Goal: Transaction & Acquisition: Book appointment/travel/reservation

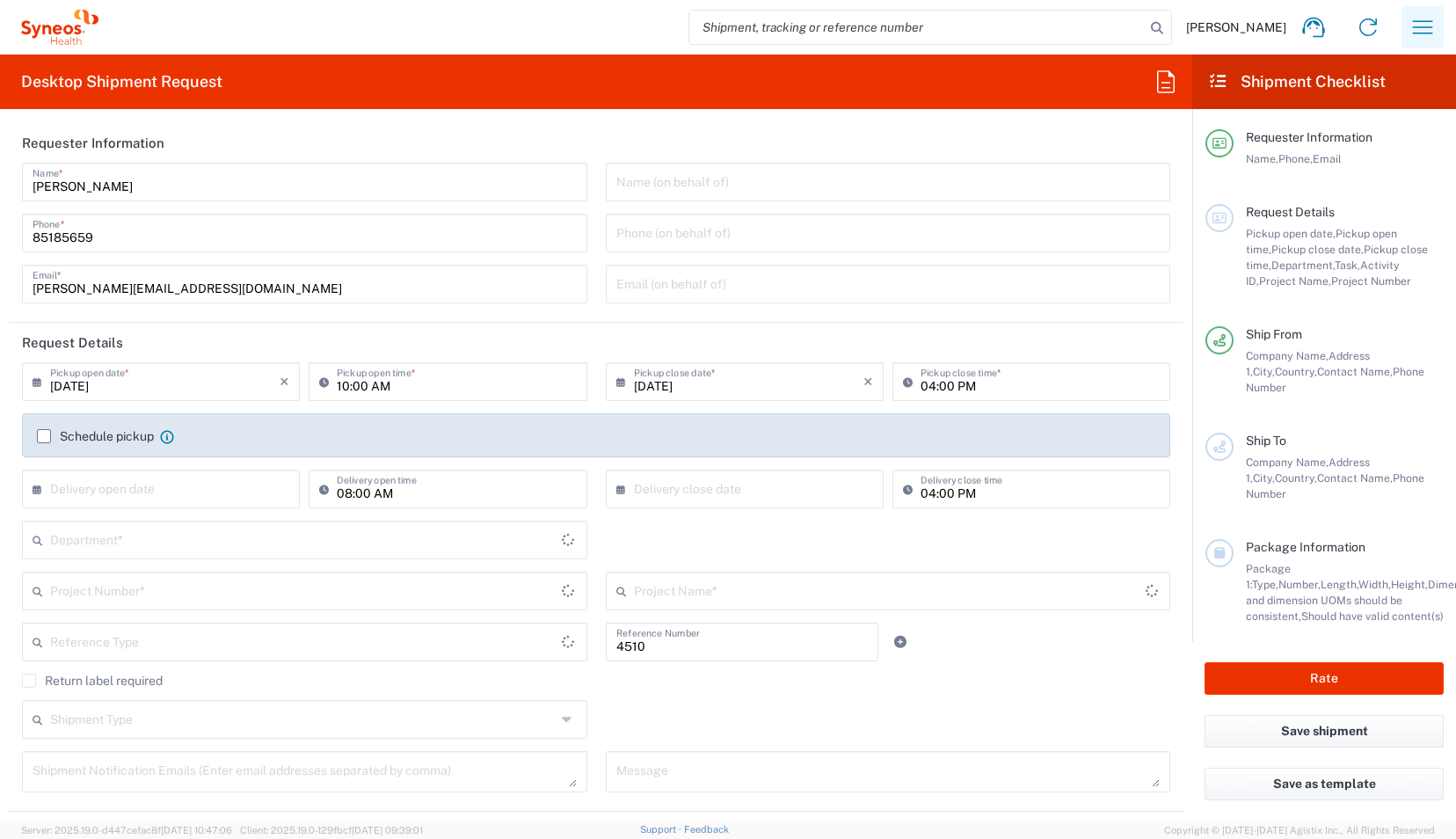
type input "Department"
type input "[GEOGRAPHIC_DATA]"
click at [1426, 23] on icon "button" at bounding box center [1423, 27] width 29 height 29
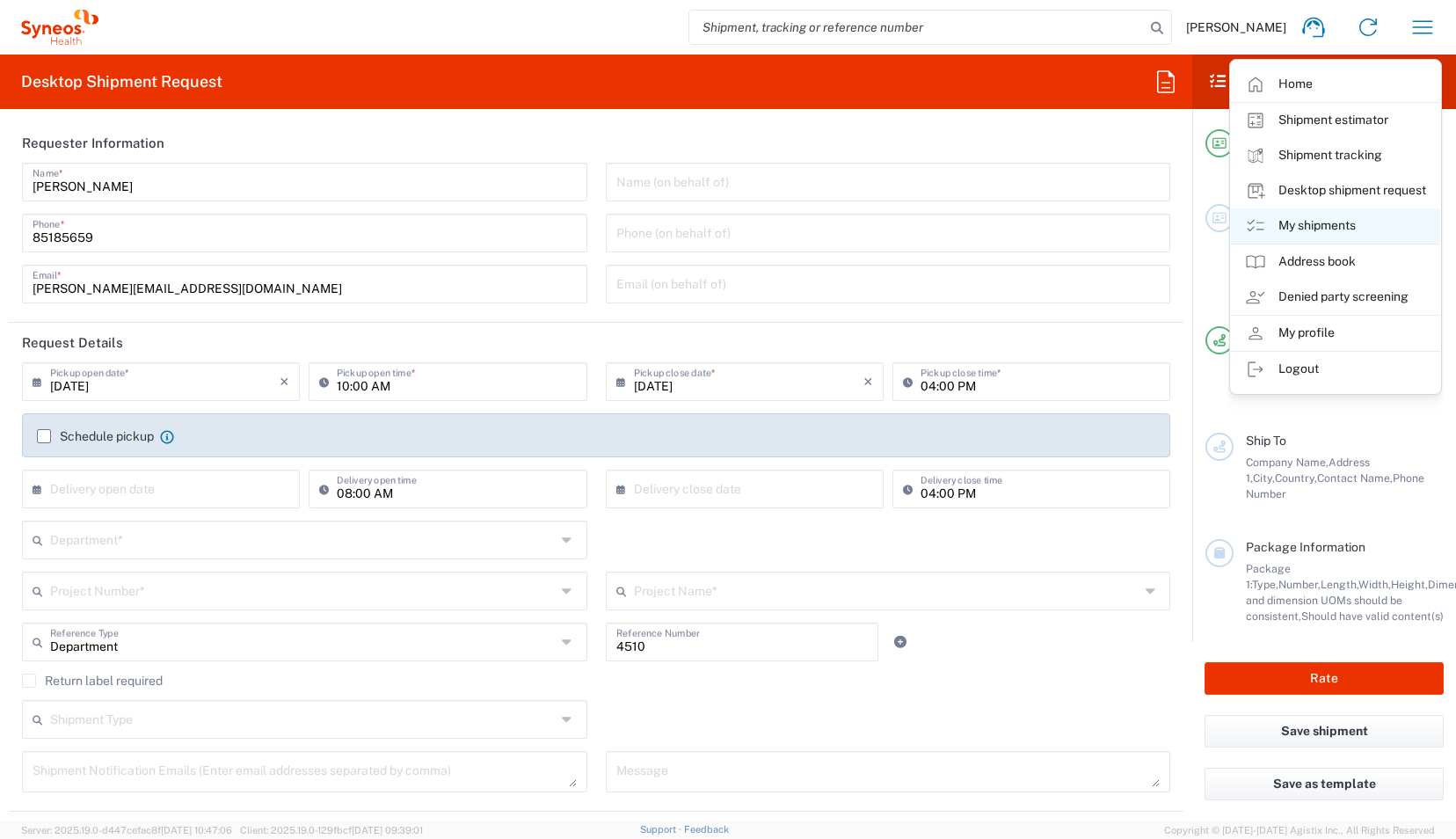
type input "Syneos Health Singapore PteLtd"
click at [1295, 219] on link "My shipments" at bounding box center [1335, 226] width 210 height 35
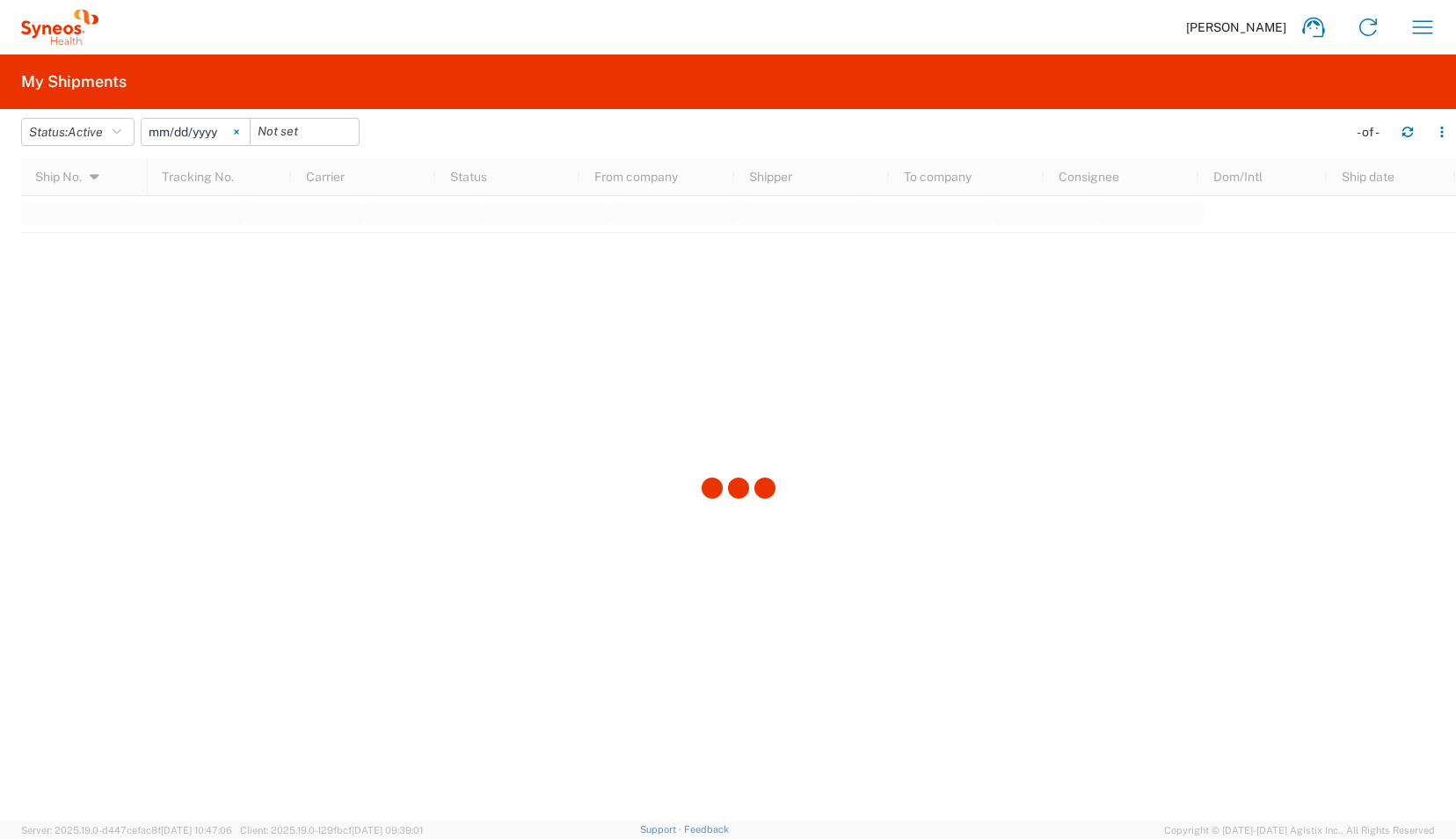
click at [238, 134] on icon at bounding box center [236, 132] width 4 height 4
click at [121, 127] on icon "button" at bounding box center [116, 132] width 9 height 13
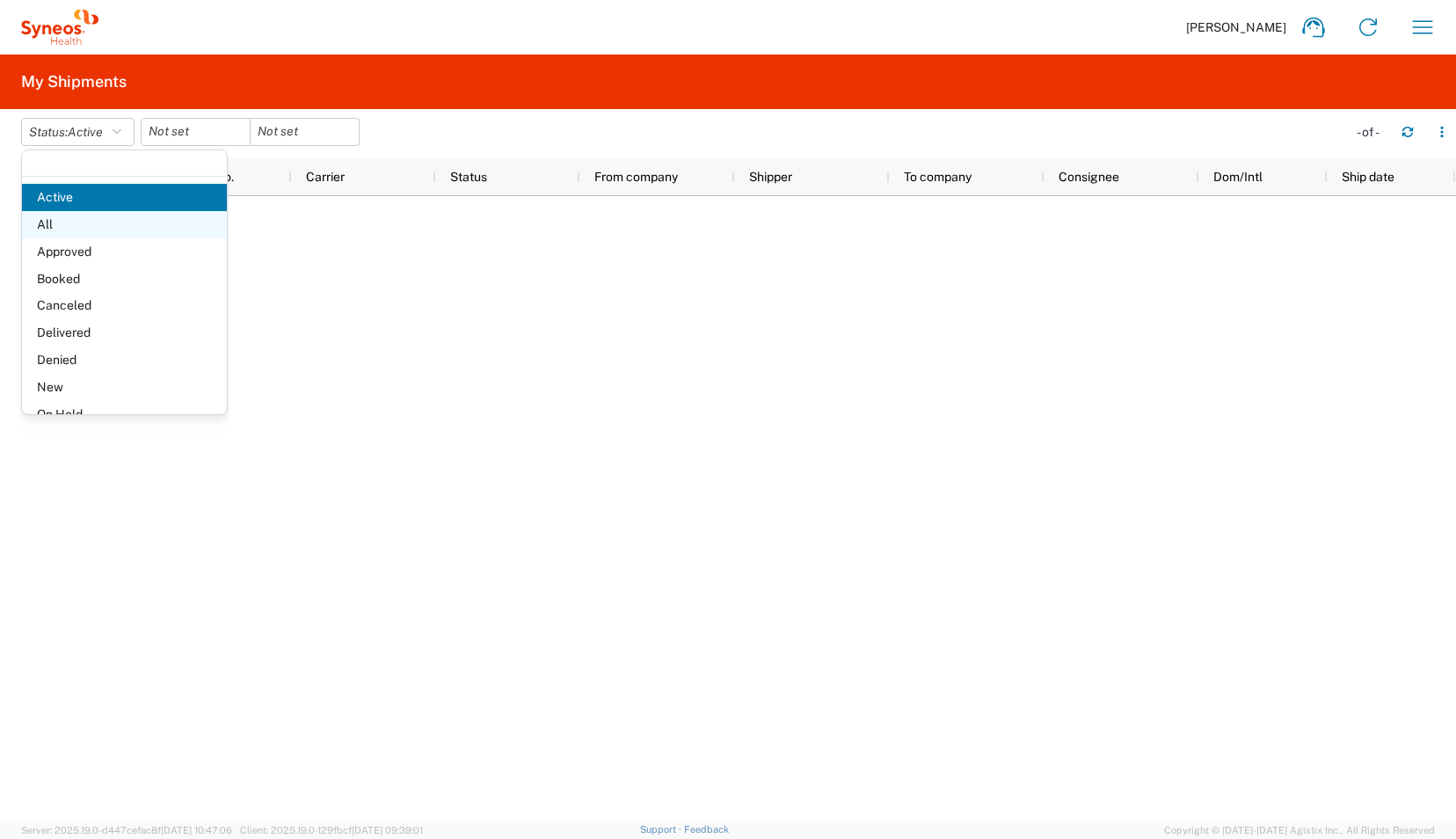
click at [70, 226] on span "All" at bounding box center [124, 225] width 205 height 28
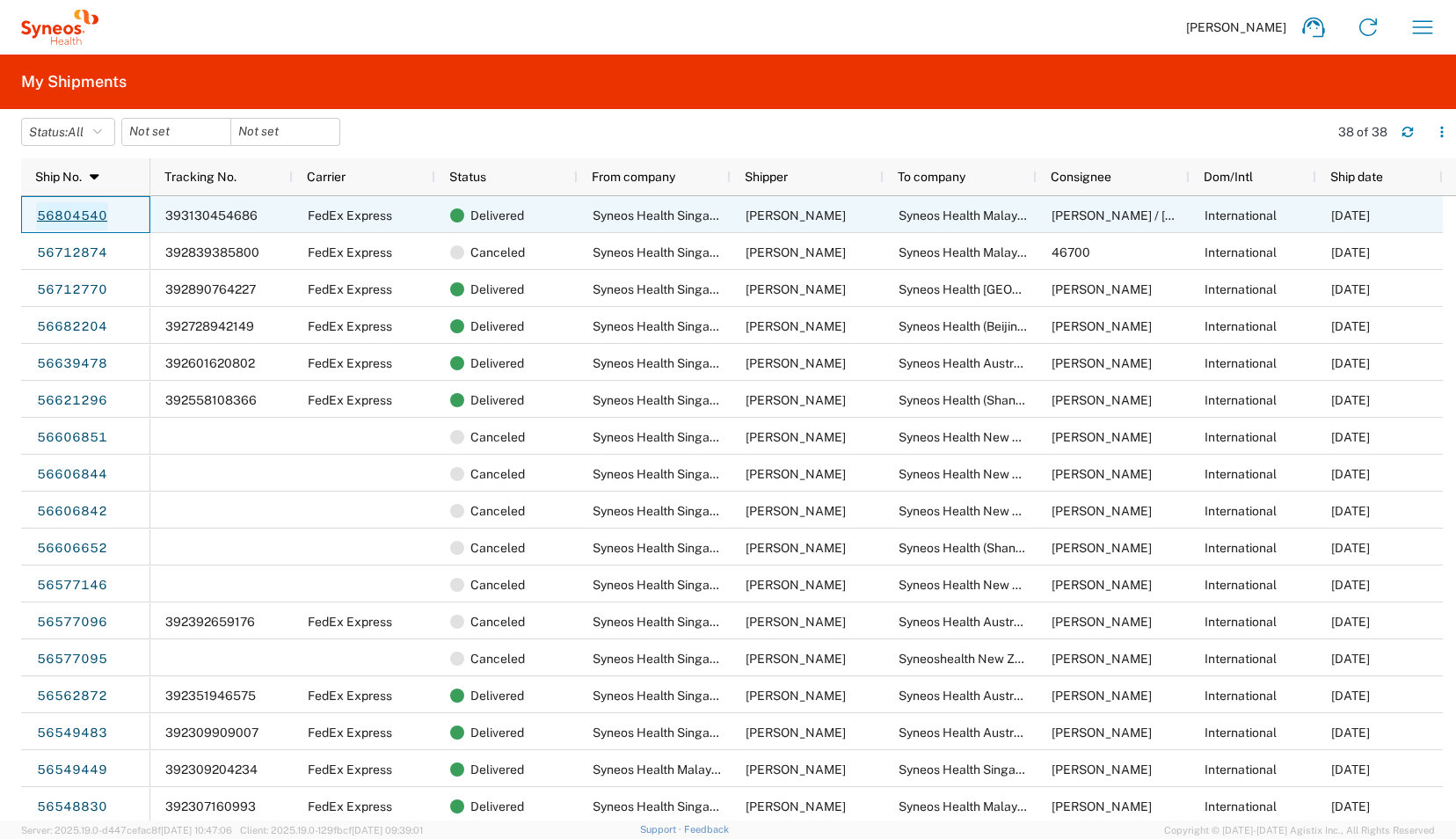
click at [68, 218] on link "56804540" at bounding box center [72, 216] width 72 height 29
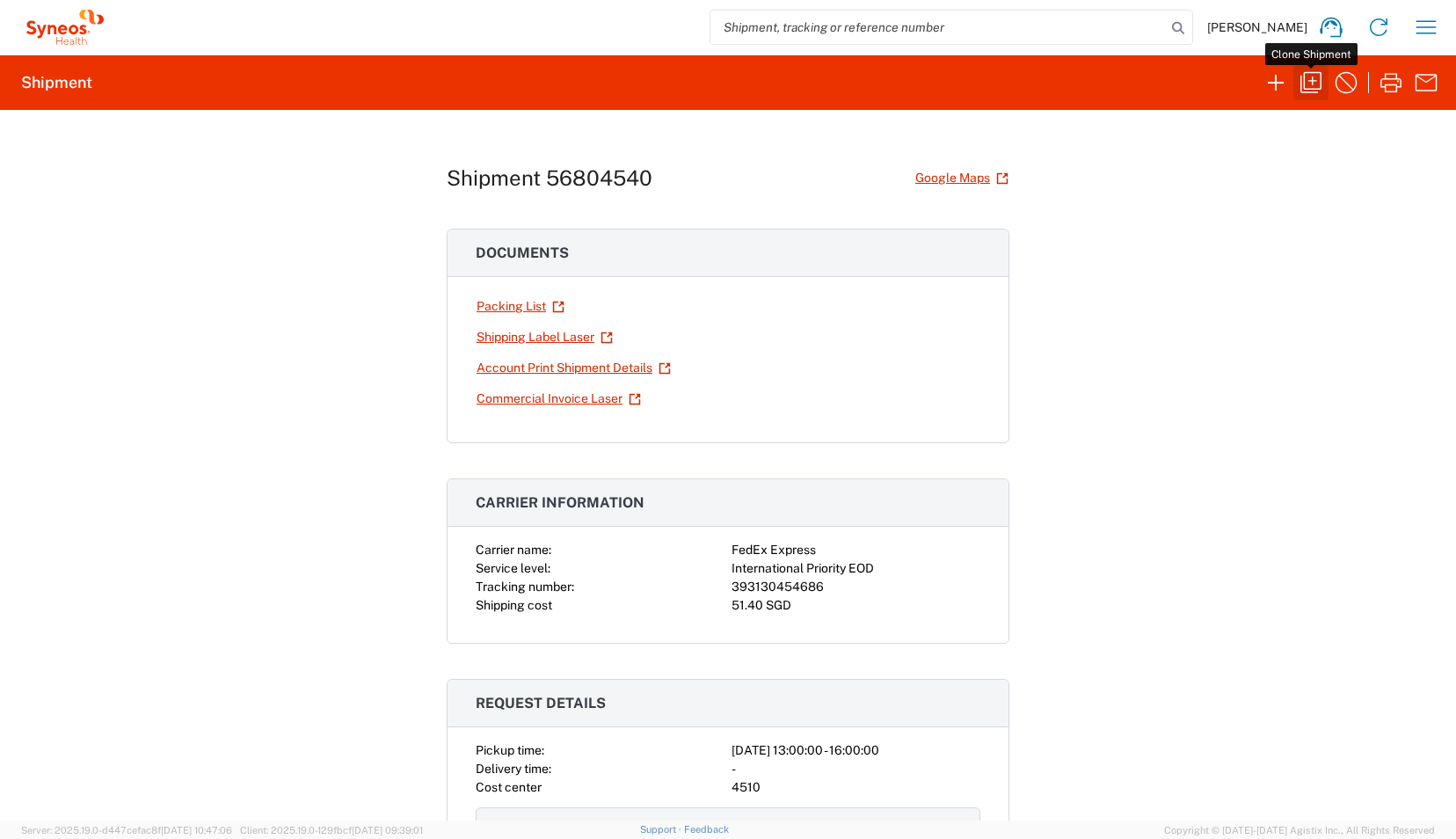
click at [1319, 81] on icon "button" at bounding box center [1310, 83] width 29 height 29
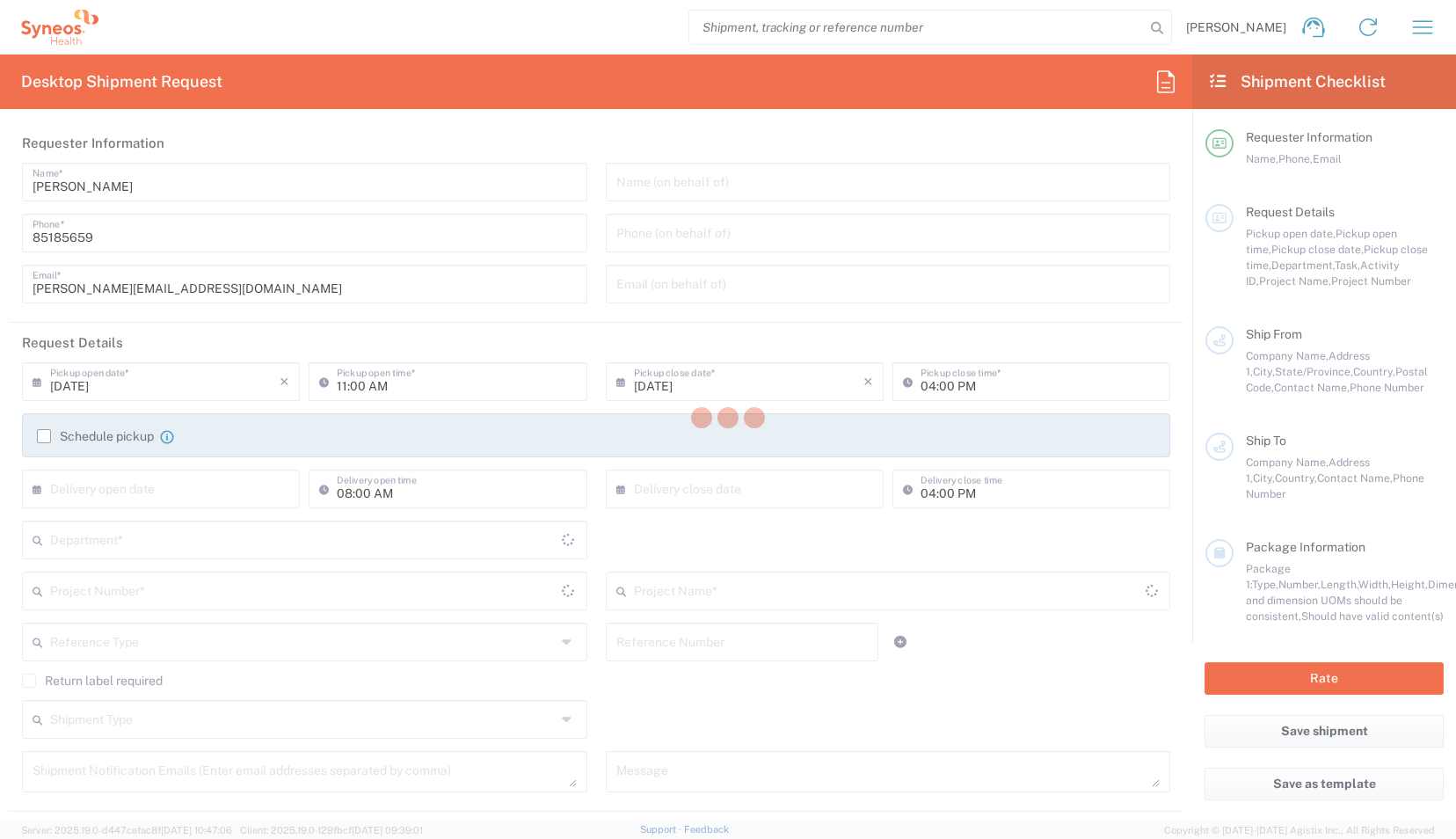
type input "01:00 PM"
type input "Shipment Id Number"
type input "Regular"
type textarea "[EMAIL_ADDRESS][PERSON_NAME][DOMAIN_NAME]"
type input "Syneos Health Singapore PteLtd"
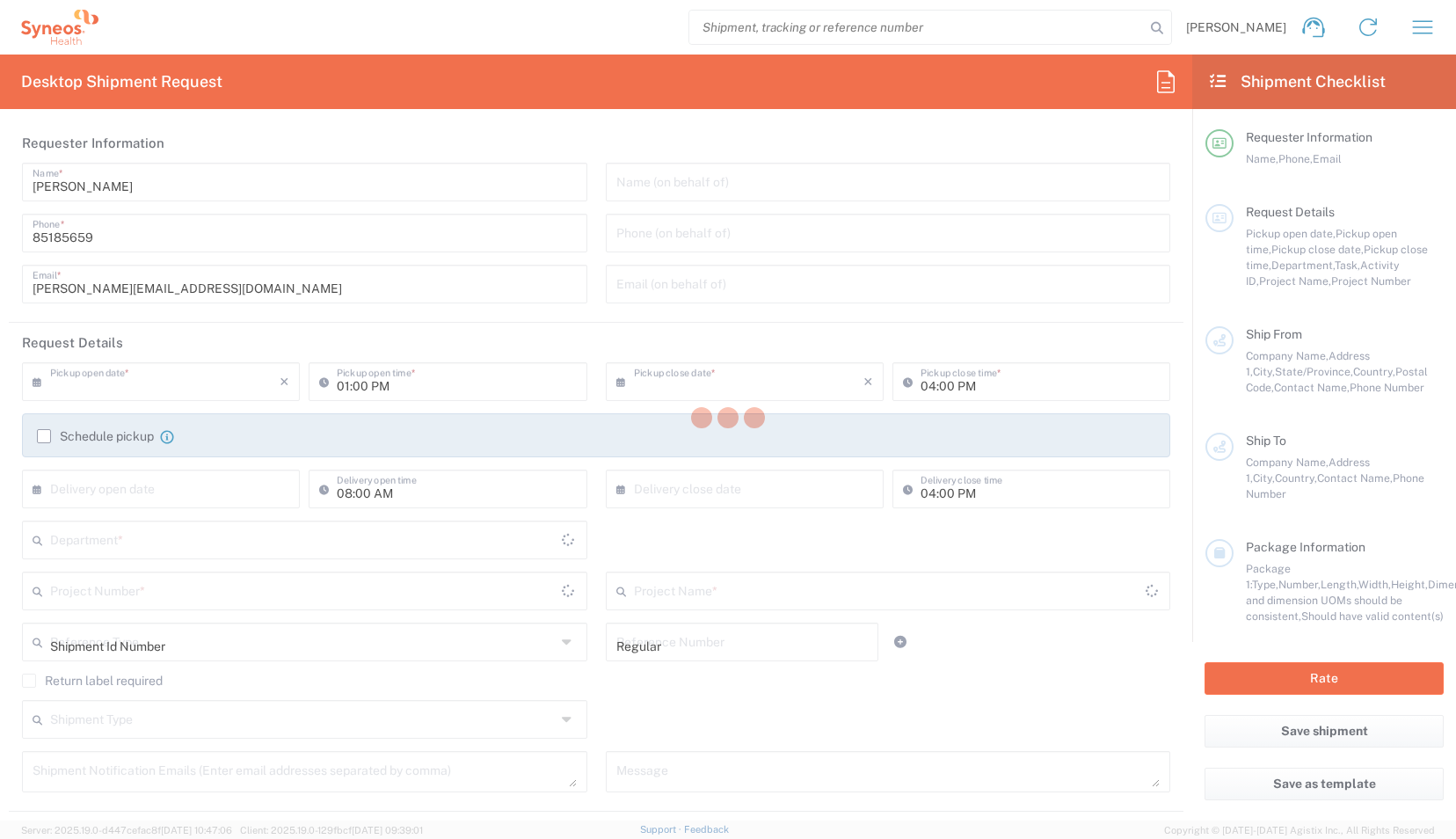
type input "Syneos Health Singapore Pte Ltd"
type input "[STREET_ADDRESS]"
type input "#07-04 [GEOGRAPHIC_DATA]"
type input "[GEOGRAPHIC_DATA]"
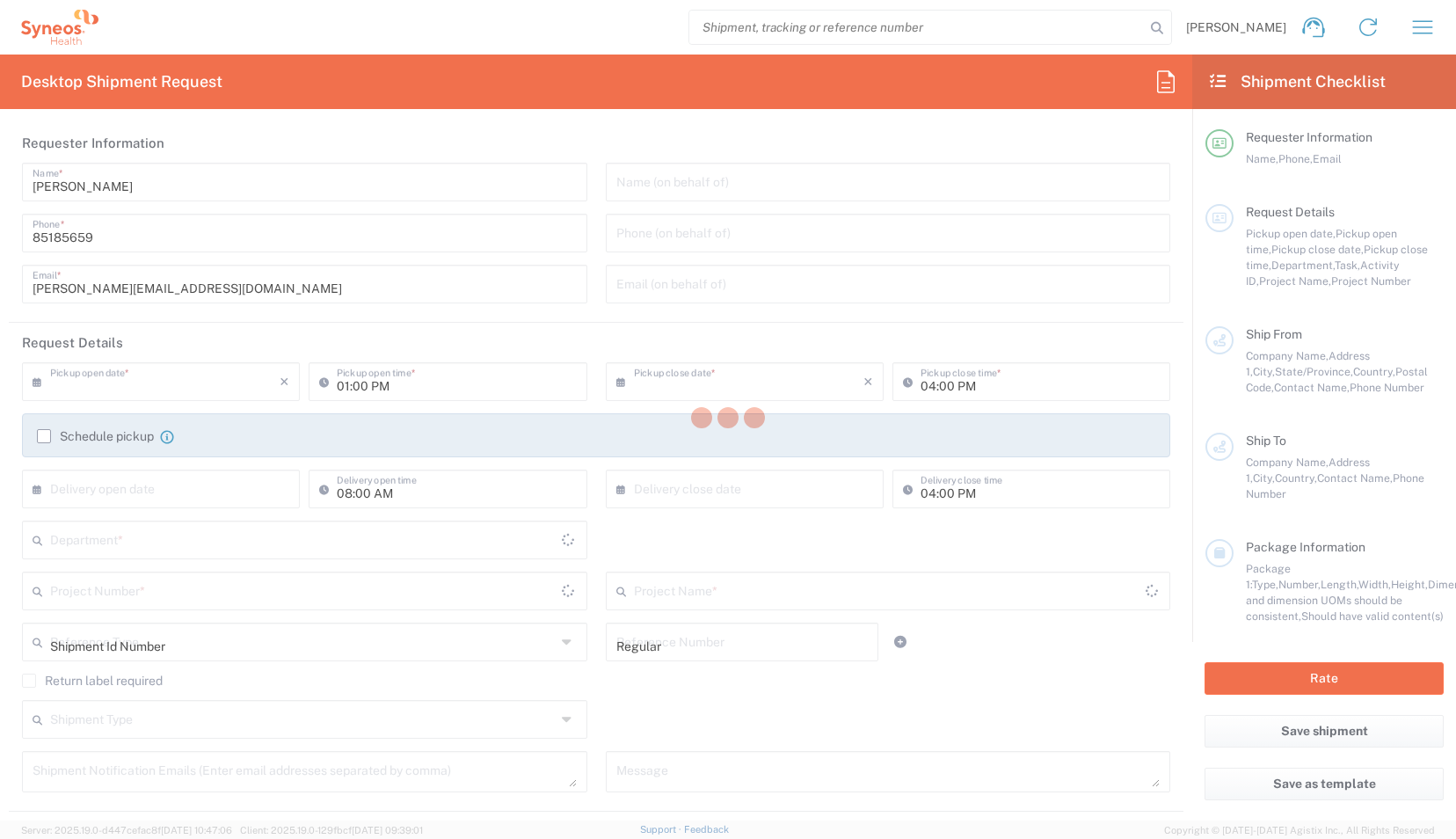
type input "079914"
type input "[PERSON_NAME]"
type input "65 6681 6047"
type input "[PERSON_NAME][EMAIL_ADDRESS][DOMAIN_NAME]"
type input "Business (General)"
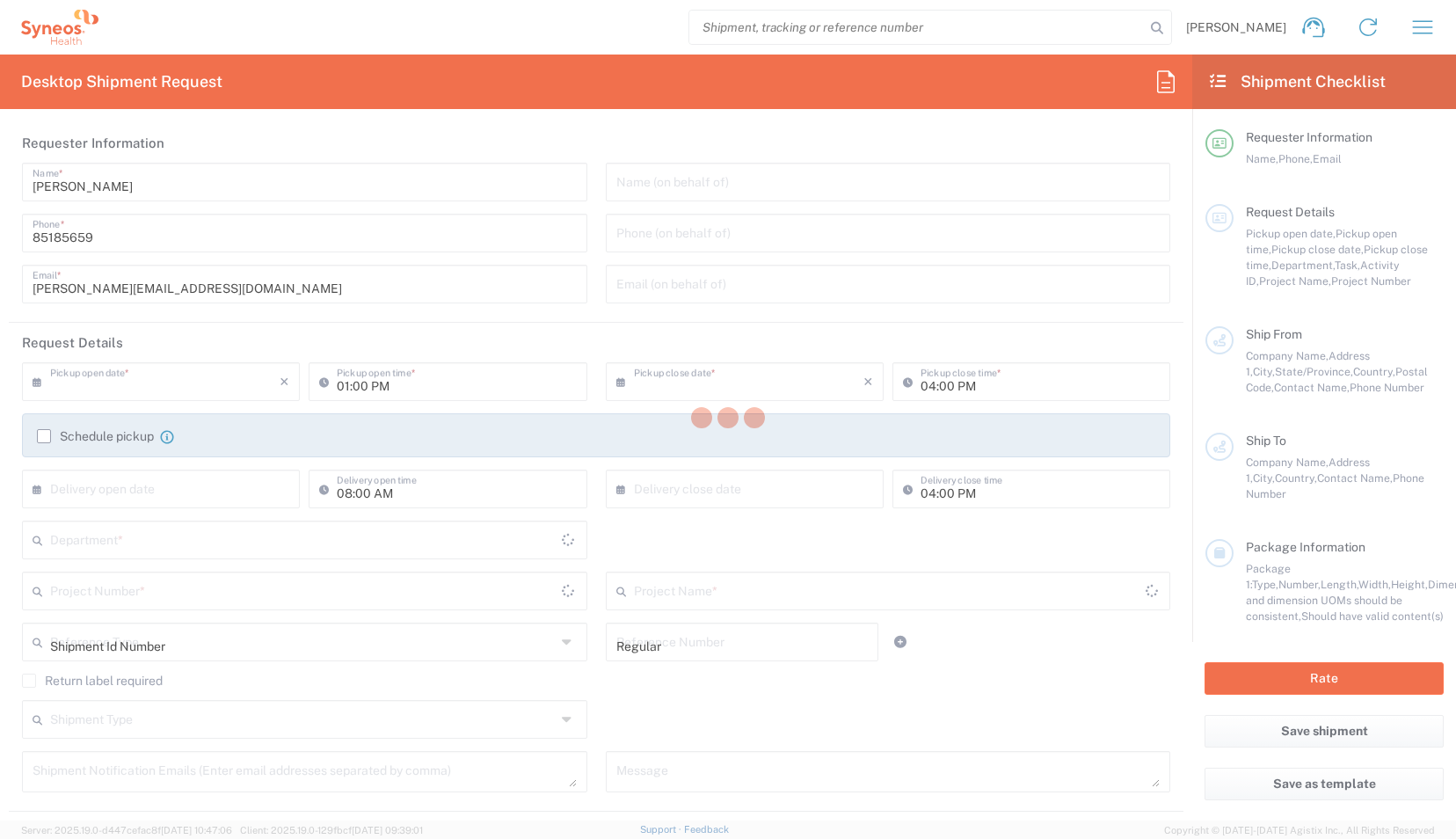
type input "Syneos Health Malaysia Sdn Bhd"
type input "Level 30, [GEOGRAPHIC_DATA], [GEOGRAPHIC_DATA]"
type input "[GEOGRAPHIC_DATA]"
type input "[PERSON_NAME]"
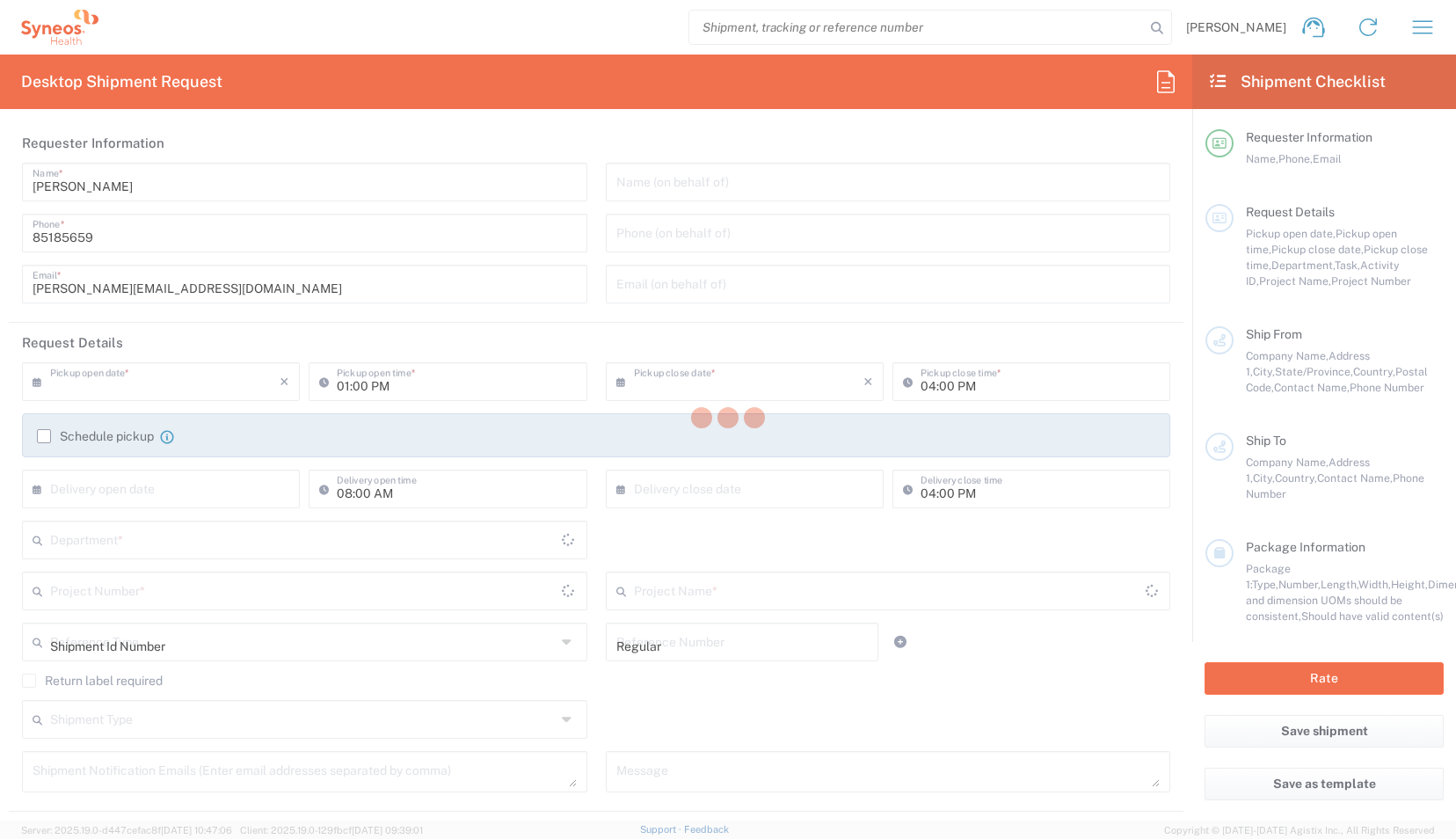
type input "[GEOGRAPHIC_DATA]"
type input "59200"
type input "[PERSON_NAME] / [PERSON_NAME]"
type input "[PHONE_NUMBER]"
type input "[EMAIL_ADDRESS][DOMAIN_NAME]"
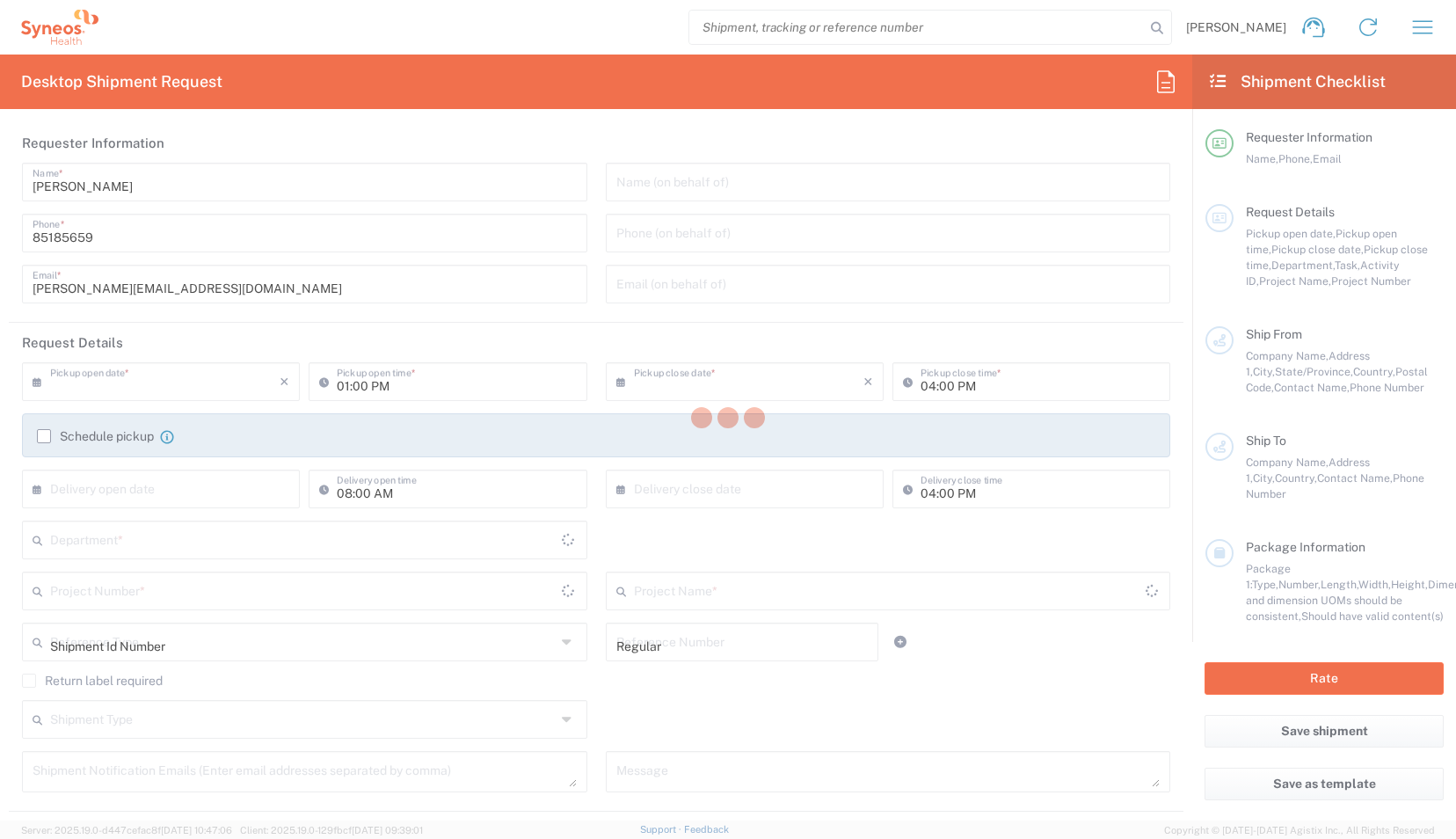
type input "Business (General)"
type input "Adult Signature Required"
type input "Syneos Health Singapore PteLtd"
type input "Sender/Shipper"
type input "Not Sold"
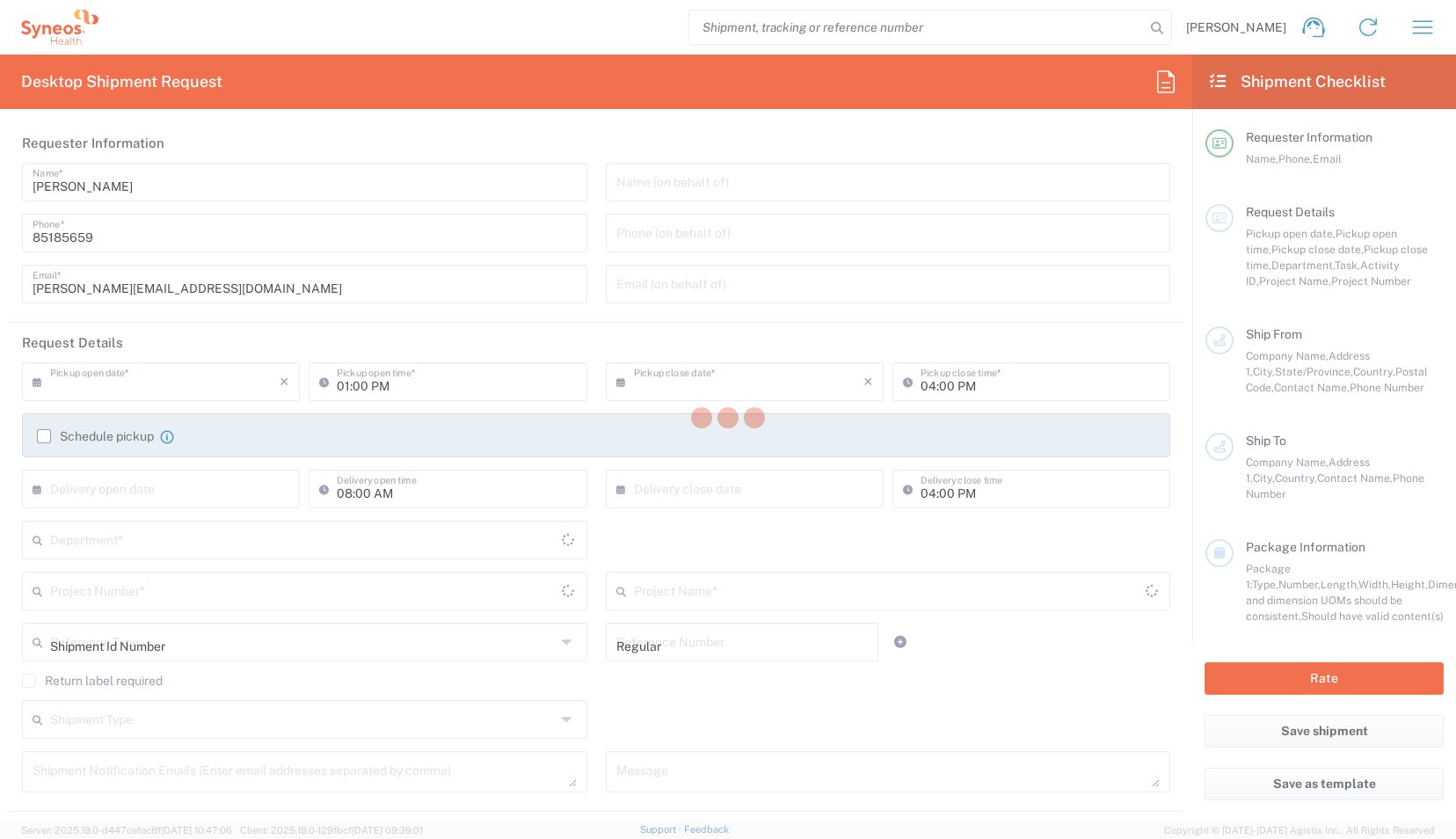
type input "Sender/Shipper"
type input "Delivery Duty Paid"
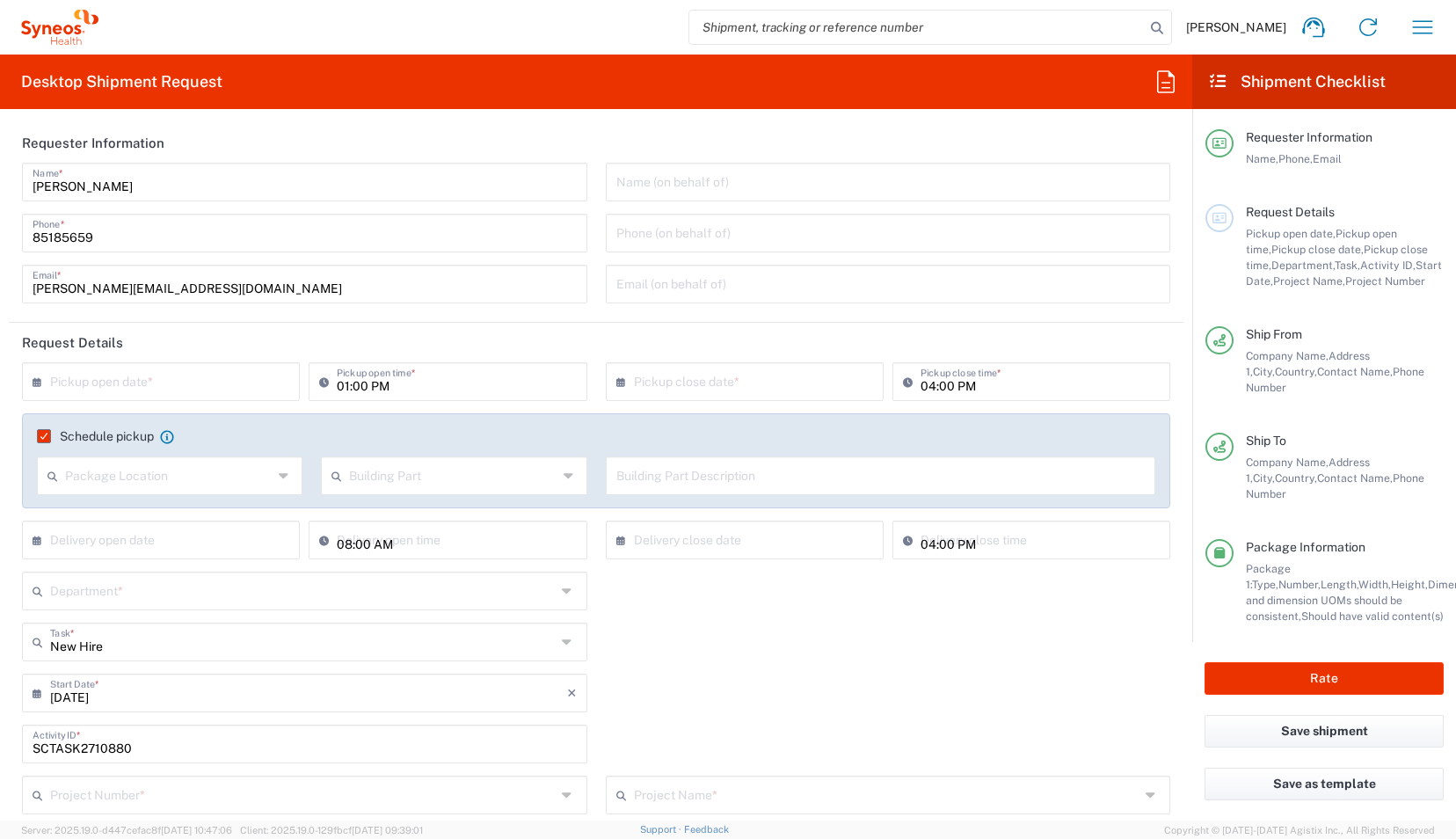
type input "[GEOGRAPHIC_DATA]"
type input "Your Packaging"
type input "4510"
type input "4510 DEPARTMENTAL EXPENSE"
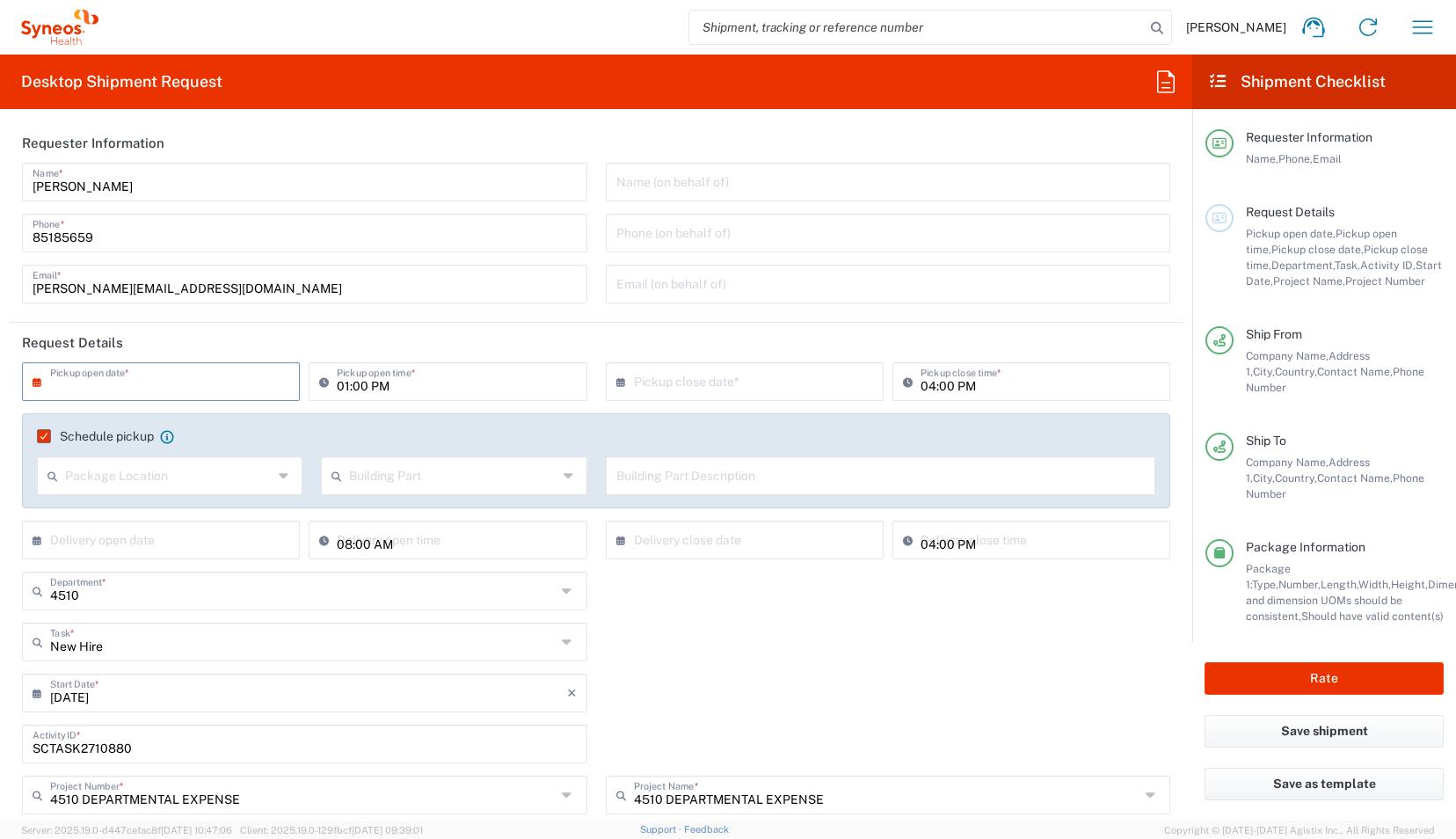
click at [158, 382] on input "text" at bounding box center [164, 380] width 229 height 31
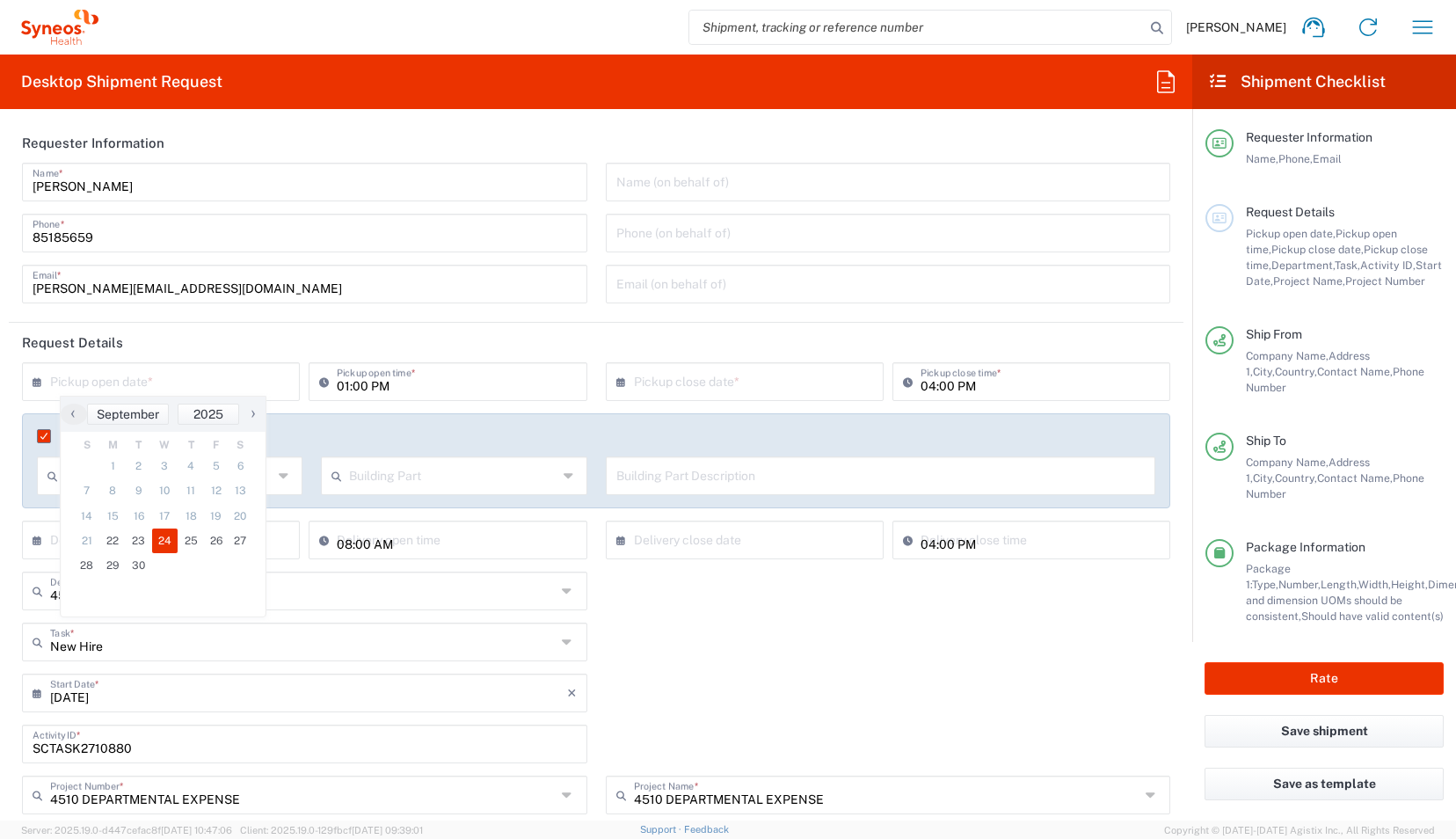
click at [167, 540] on span "24" at bounding box center [165, 541] width 27 height 25
type input "[DATE]"
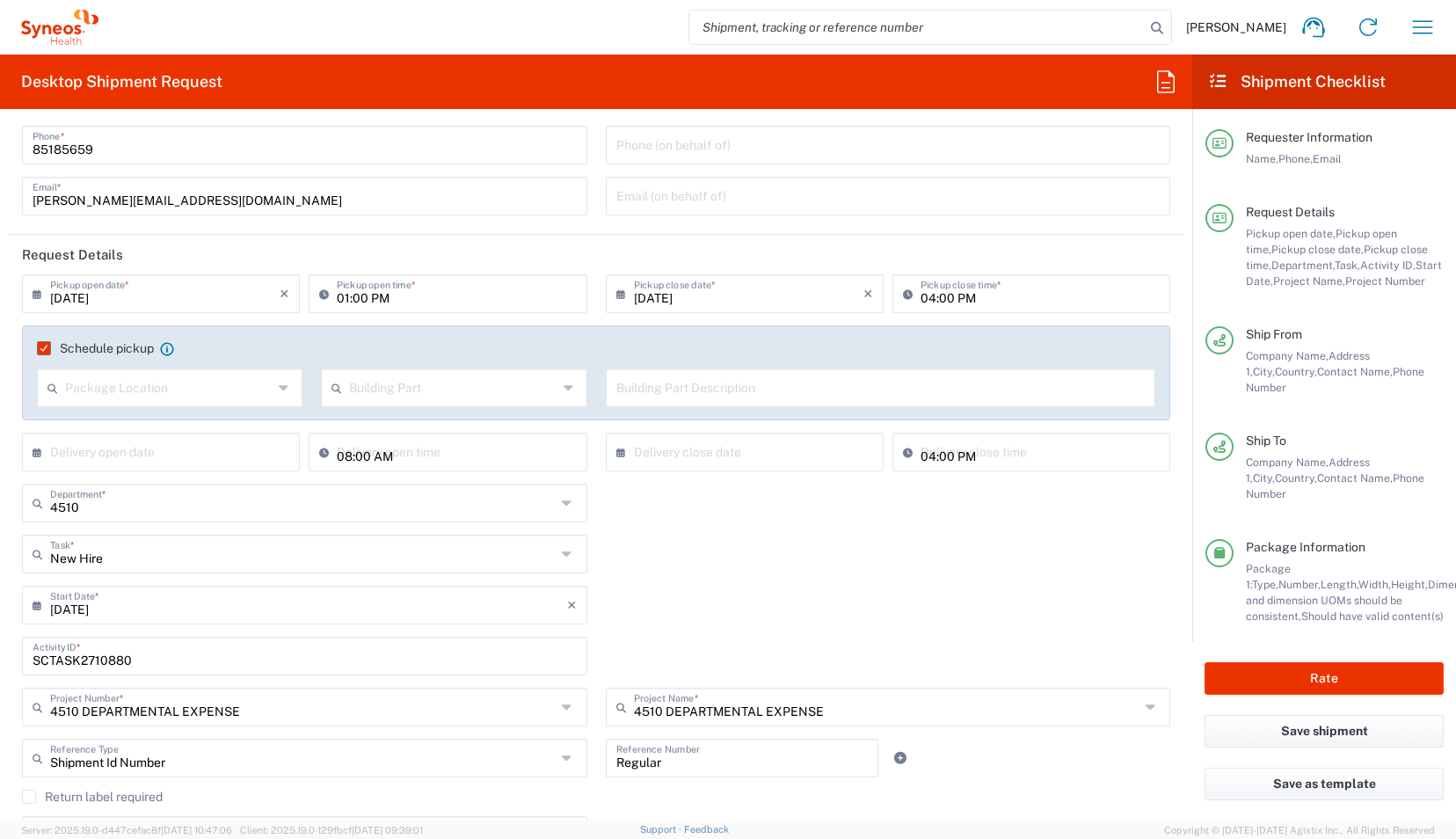
scroll to position [100, 0]
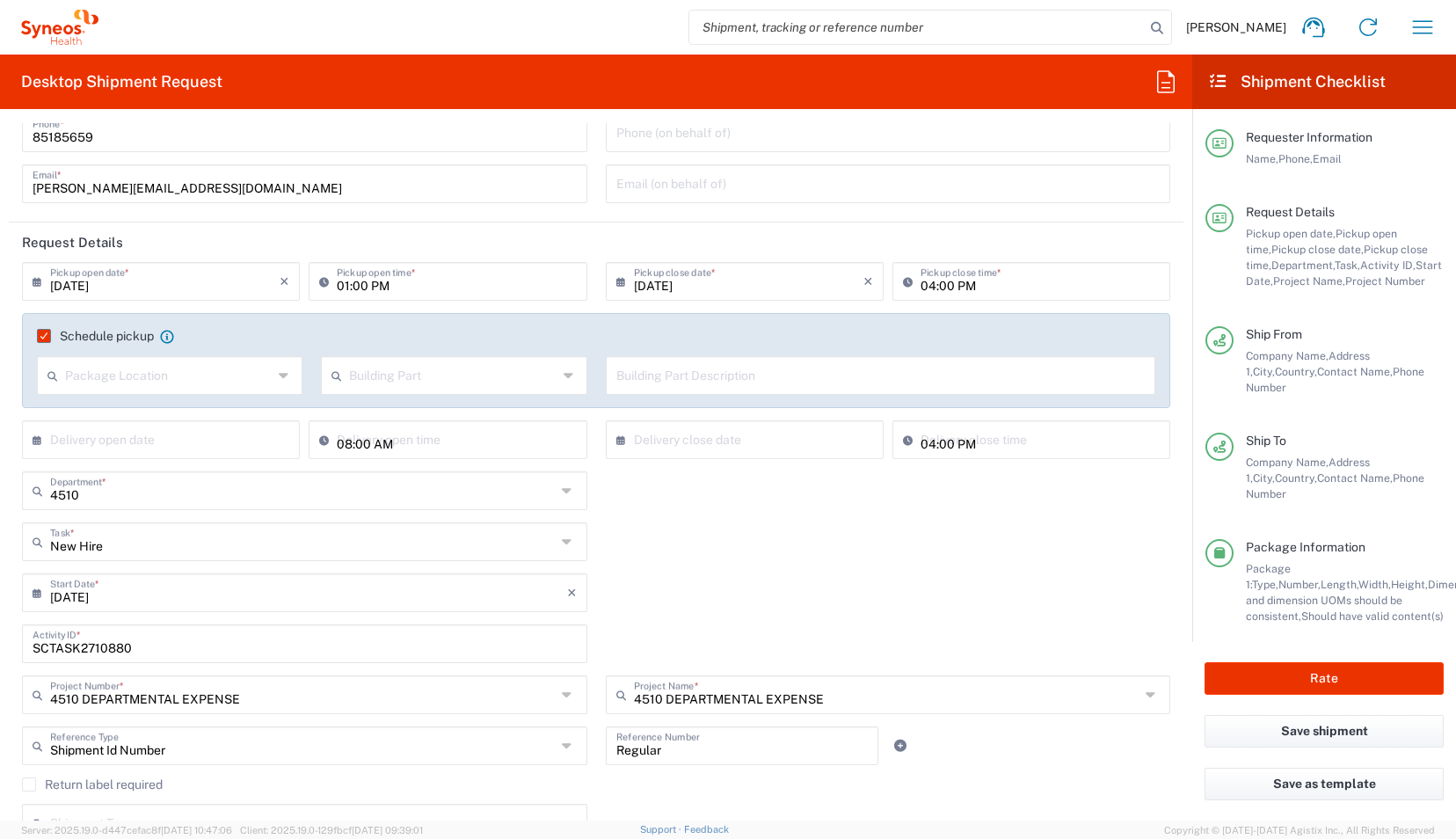
click at [562, 540] on icon at bounding box center [569, 542] width 14 height 29
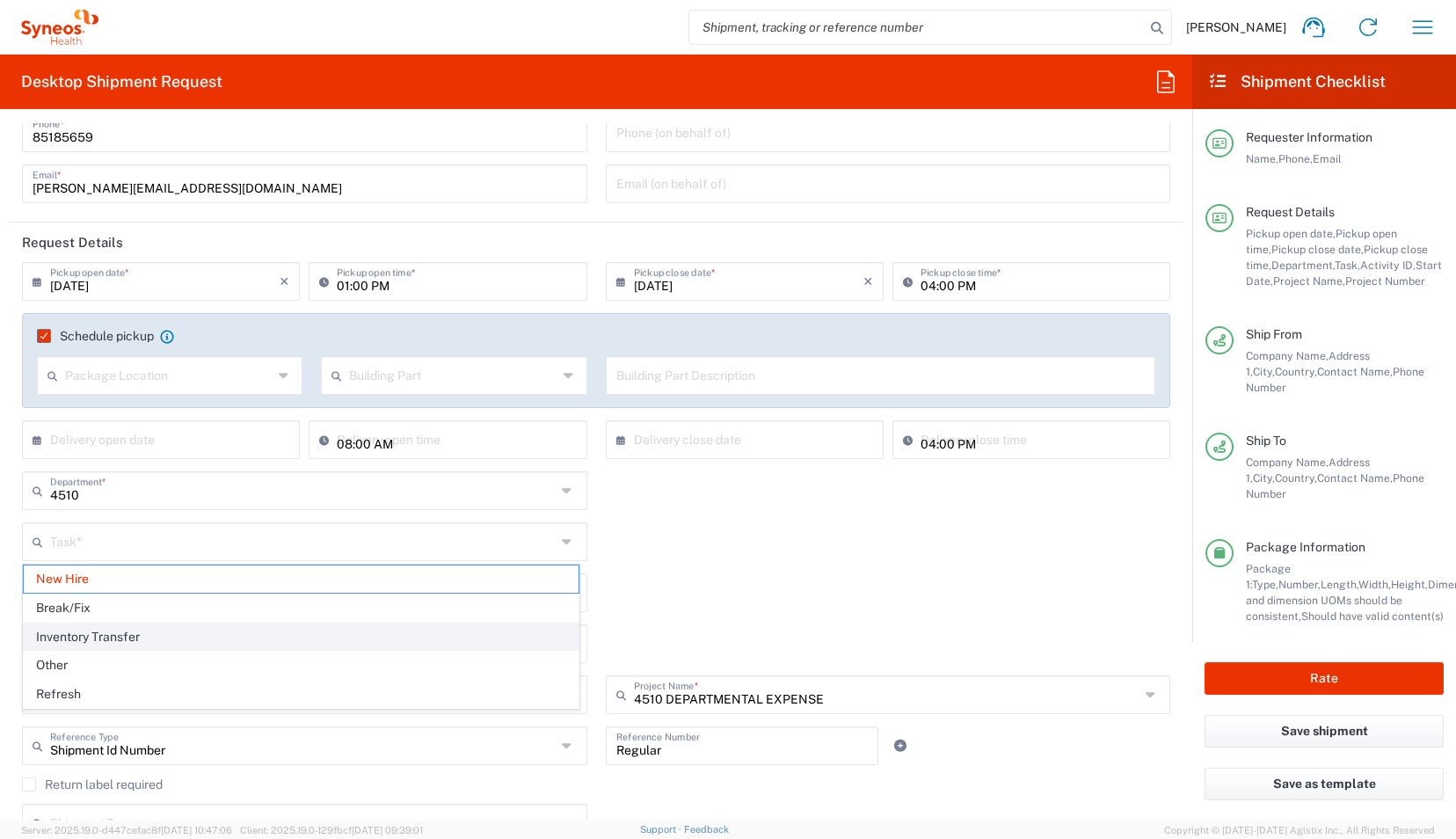
click at [445, 643] on span "Inventory Transfer" at bounding box center [301, 637] width 555 height 28
type input "Inventory Transfer"
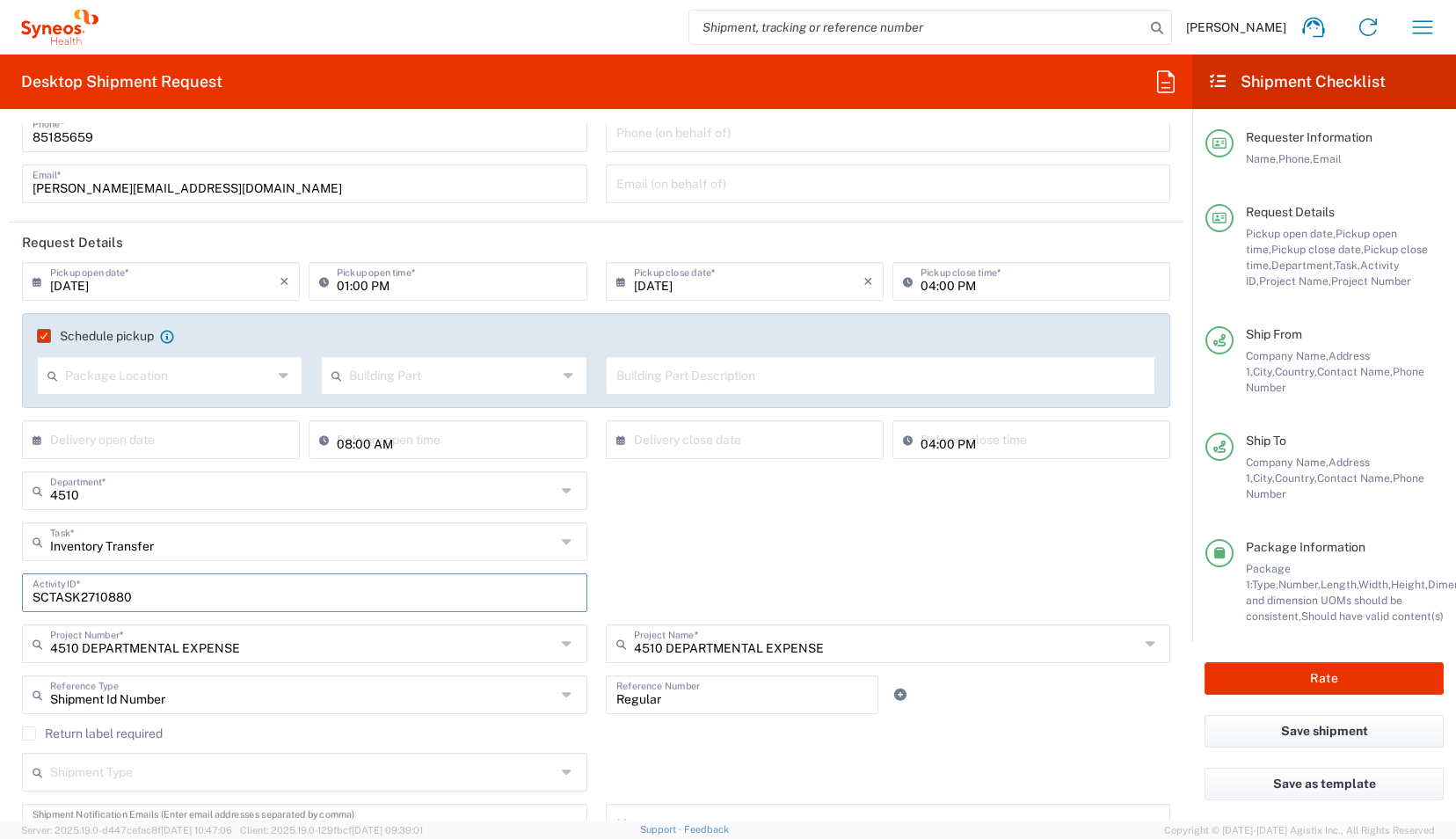
drag, startPoint x: 219, startPoint y: 595, endPoint x: -4, endPoint y: 580, distance: 223.5
click at [0, 580] on html "[PERSON_NAME] Home Shipment estimator Shipment tracking Desktop shipment reques…" at bounding box center [728, 420] width 1456 height 839
type input "NA"
click at [600, 565] on div "Inventory Transfer Task * New Hire Break/Fix Inventory Transfer Other Refresh" at bounding box center [596, 548] width 1167 height 51
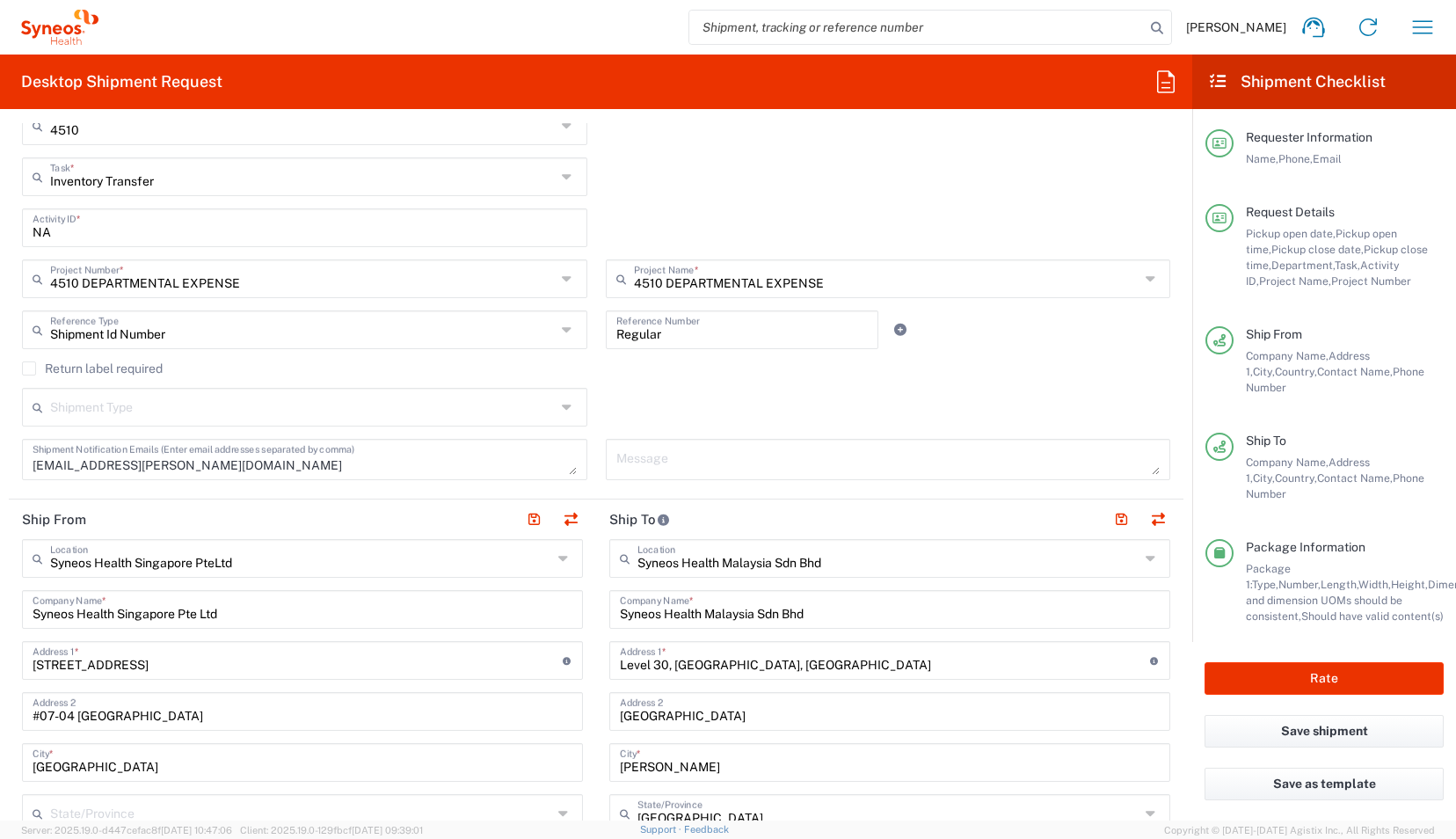
scroll to position [468, 0]
click at [558, 512] on button "button" at bounding box center [570, 517] width 25 height 25
type input "Syneos Health Malaysia Sdn Bhd"
type input "Level 30, [GEOGRAPHIC_DATA], [GEOGRAPHIC_DATA]"
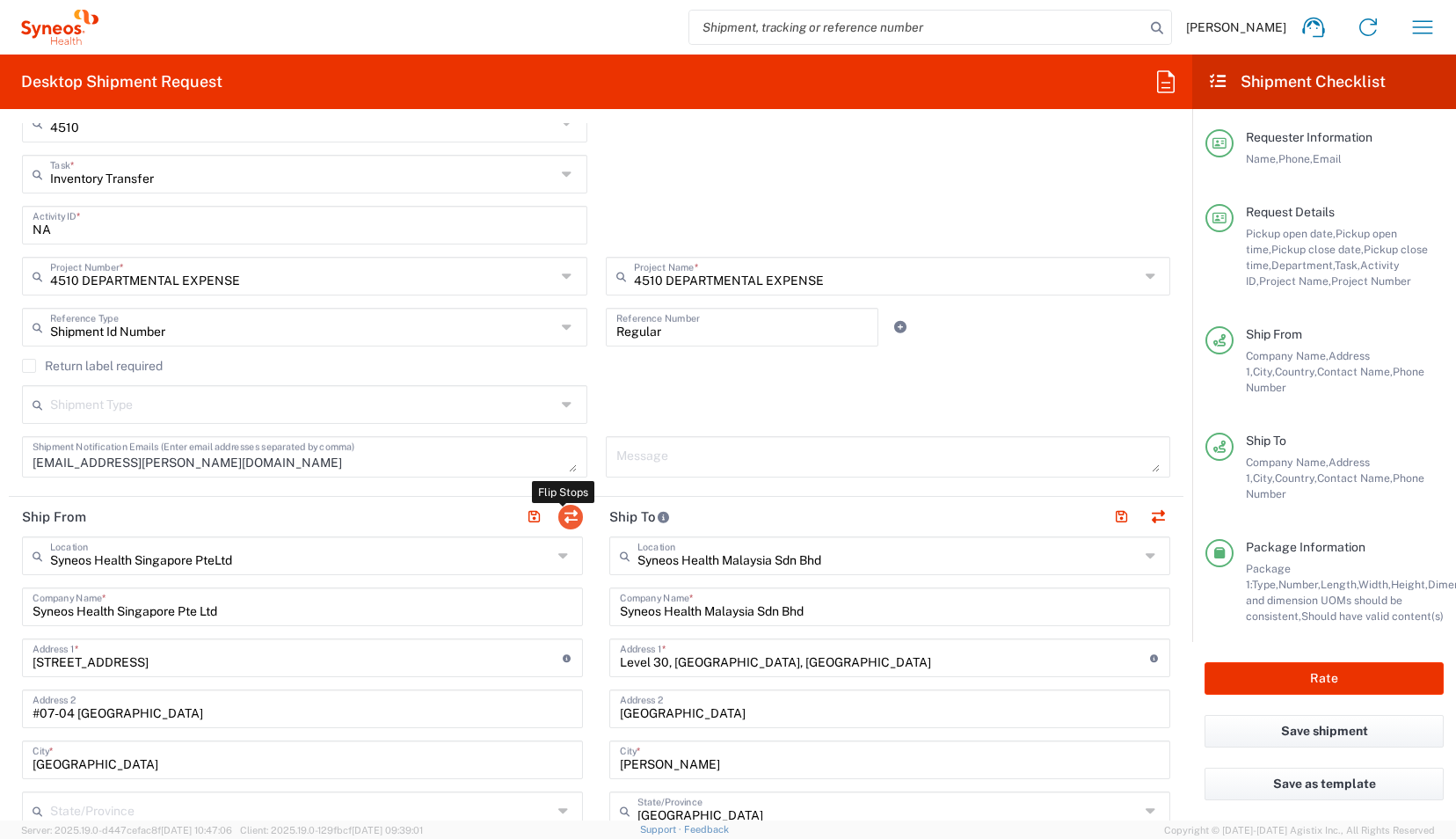
type input "[GEOGRAPHIC_DATA]"
type input "[PERSON_NAME]"
type input "[GEOGRAPHIC_DATA]"
type input "59200"
type input "[PERSON_NAME] / [PERSON_NAME]"
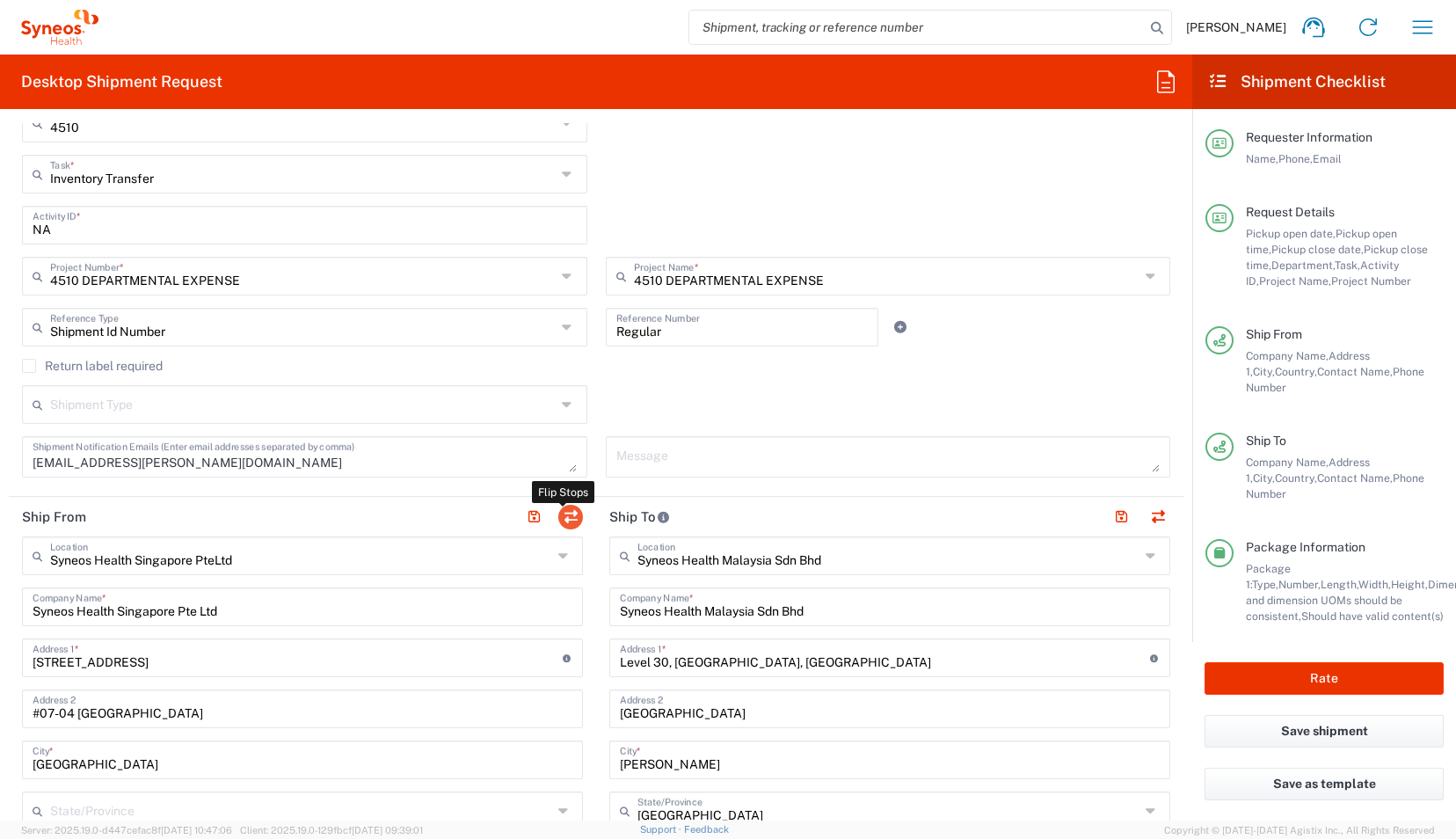
type input "[PHONE_NUMBER]"
type input "[EMAIL_ADDRESS][DOMAIN_NAME]"
type input "Syneos Health Singapore PteLtd"
type input "Syneos Health Singapore Pte Ltd"
type input "[STREET_ADDRESS]"
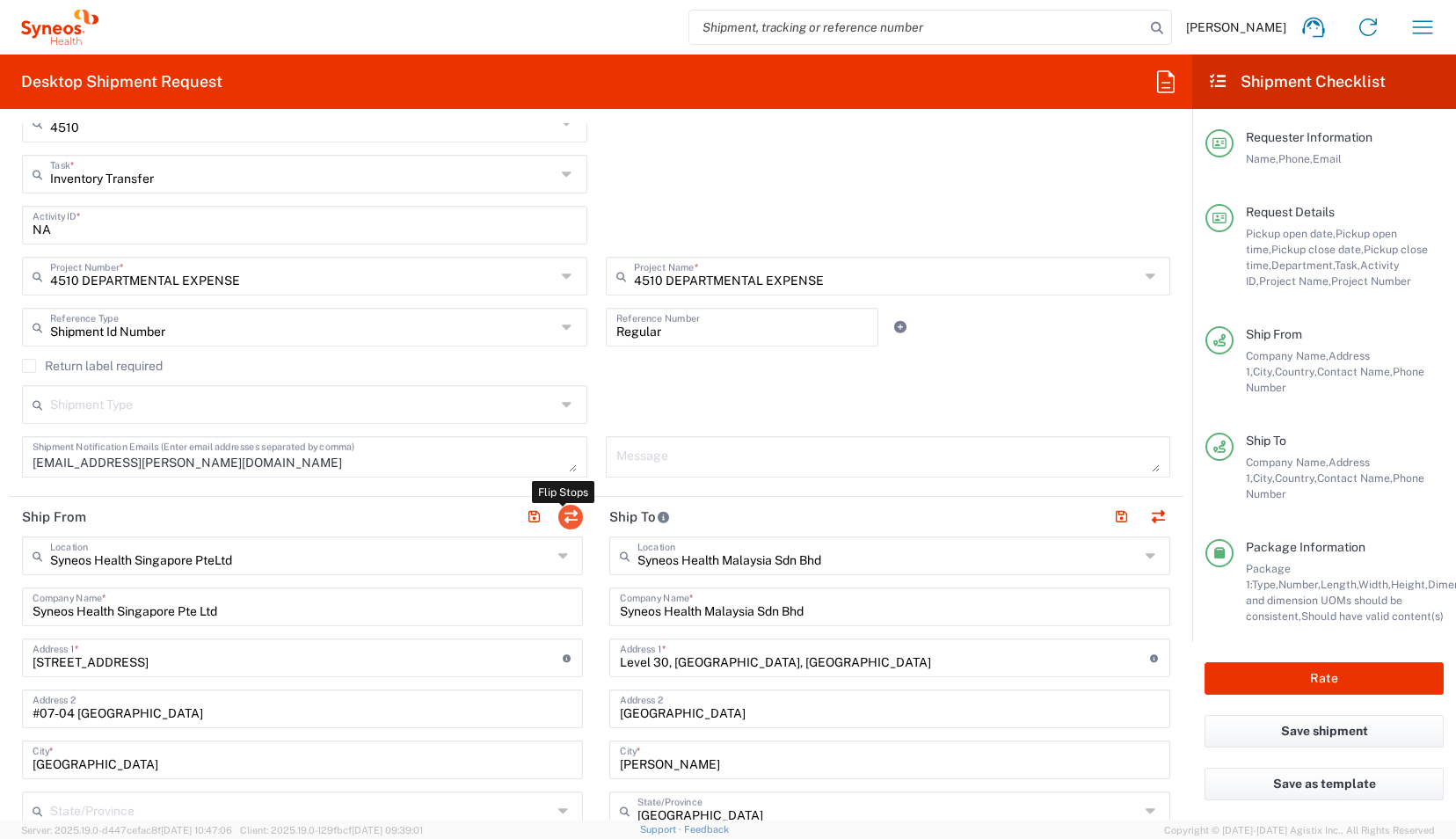
type input "#07-04 [GEOGRAPHIC_DATA]"
type input "[GEOGRAPHIC_DATA]"
type input "079914"
type input "[PERSON_NAME]"
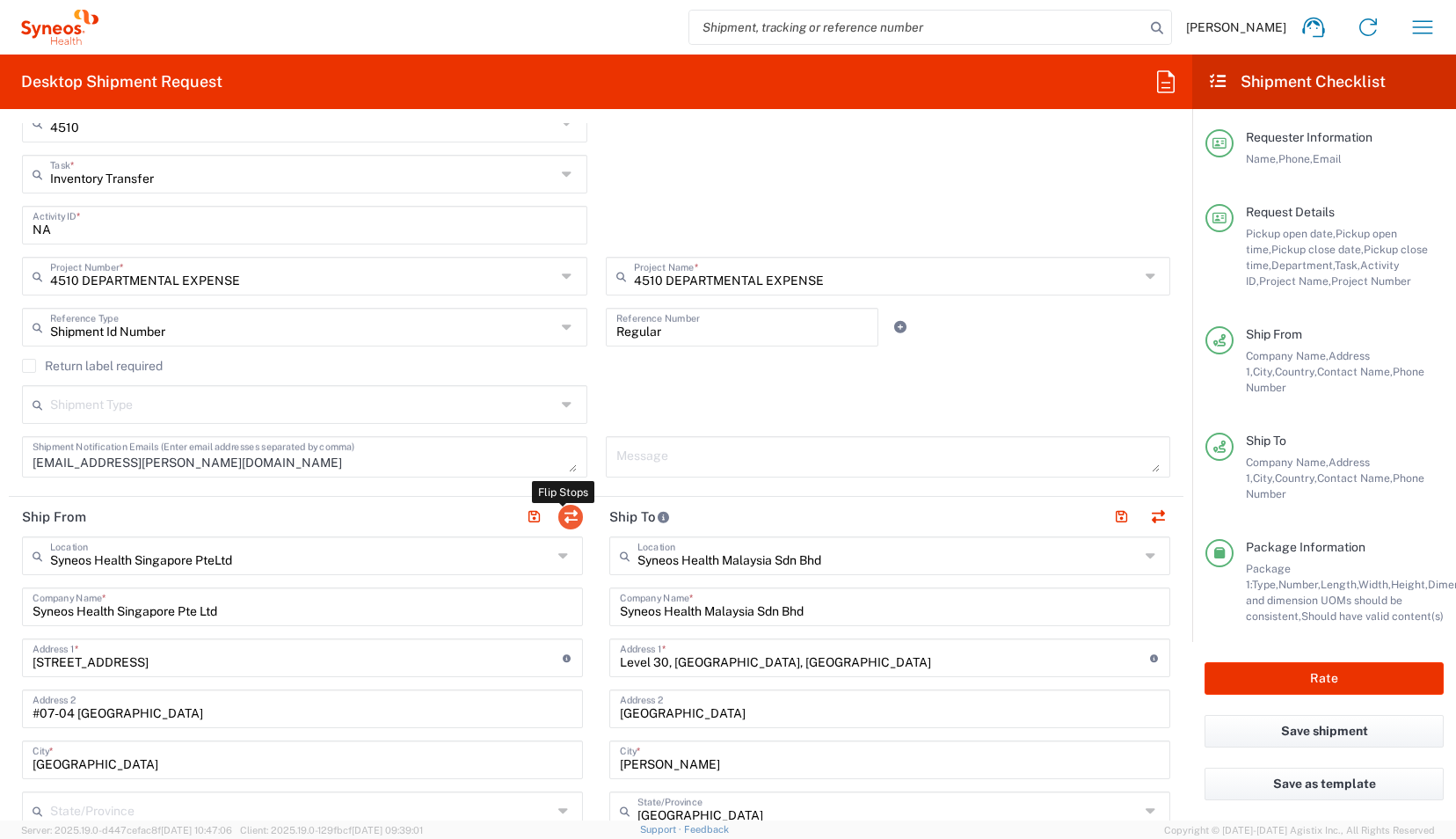
type input "65 6681 6047"
type input "[PERSON_NAME][EMAIL_ADDRESS][DOMAIN_NAME]"
type input "Sender/Shipper"
type input "Delivery Duty Paid"
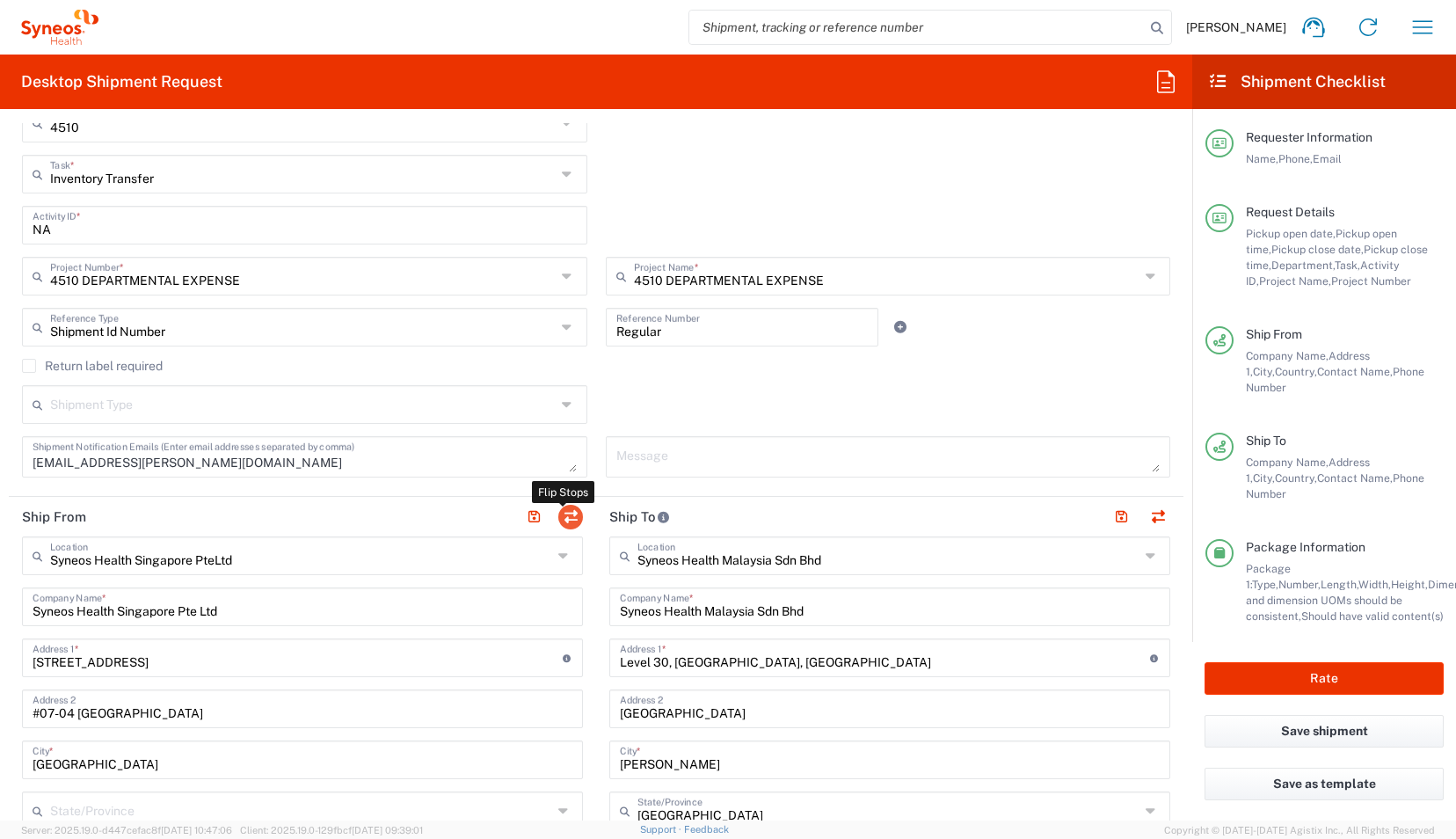
type input "TIN"
type input "C2156667004"
type input "VAT"
type input "200804060H"
type input "[GEOGRAPHIC_DATA]"
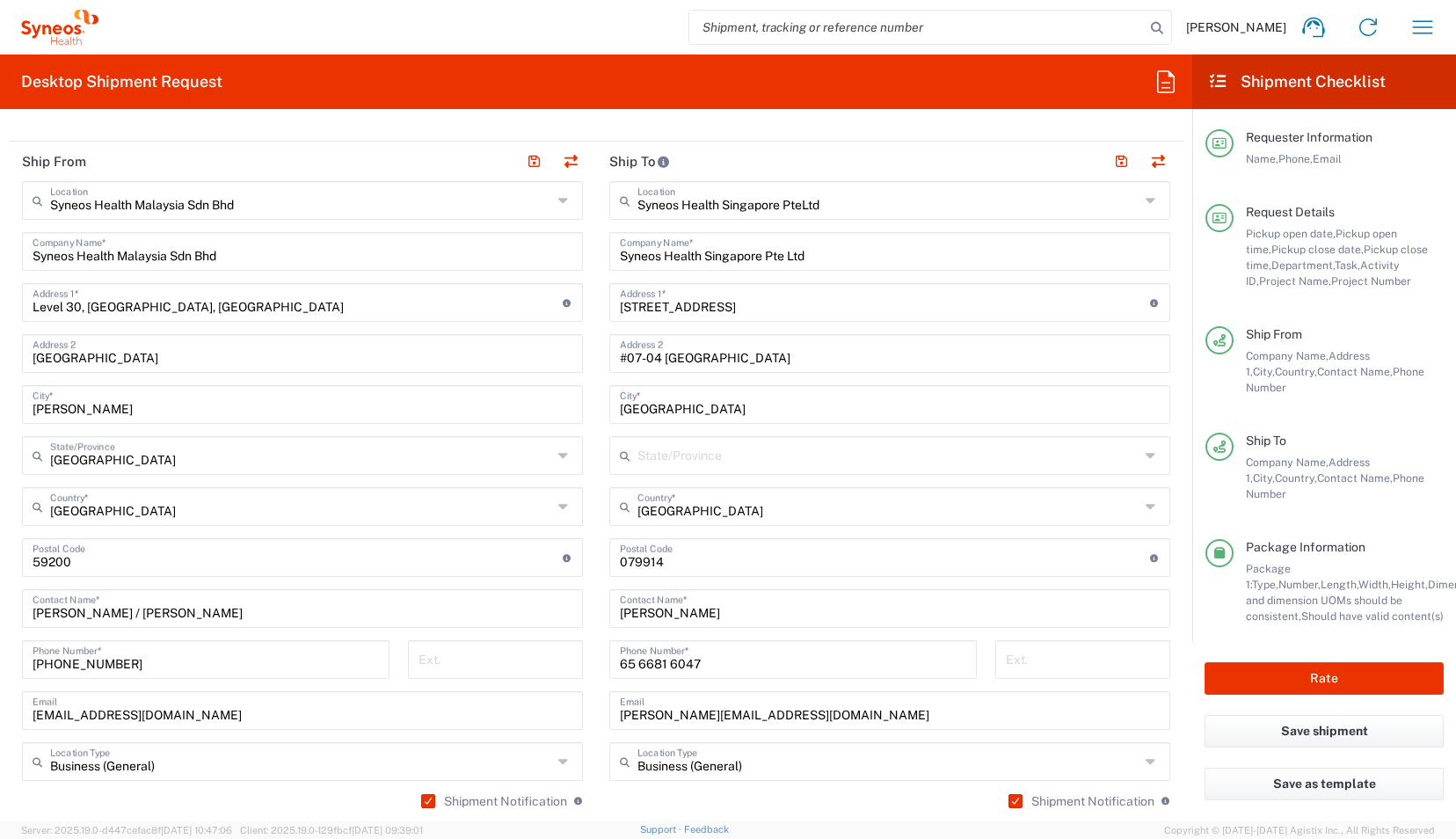
scroll to position [828, 0]
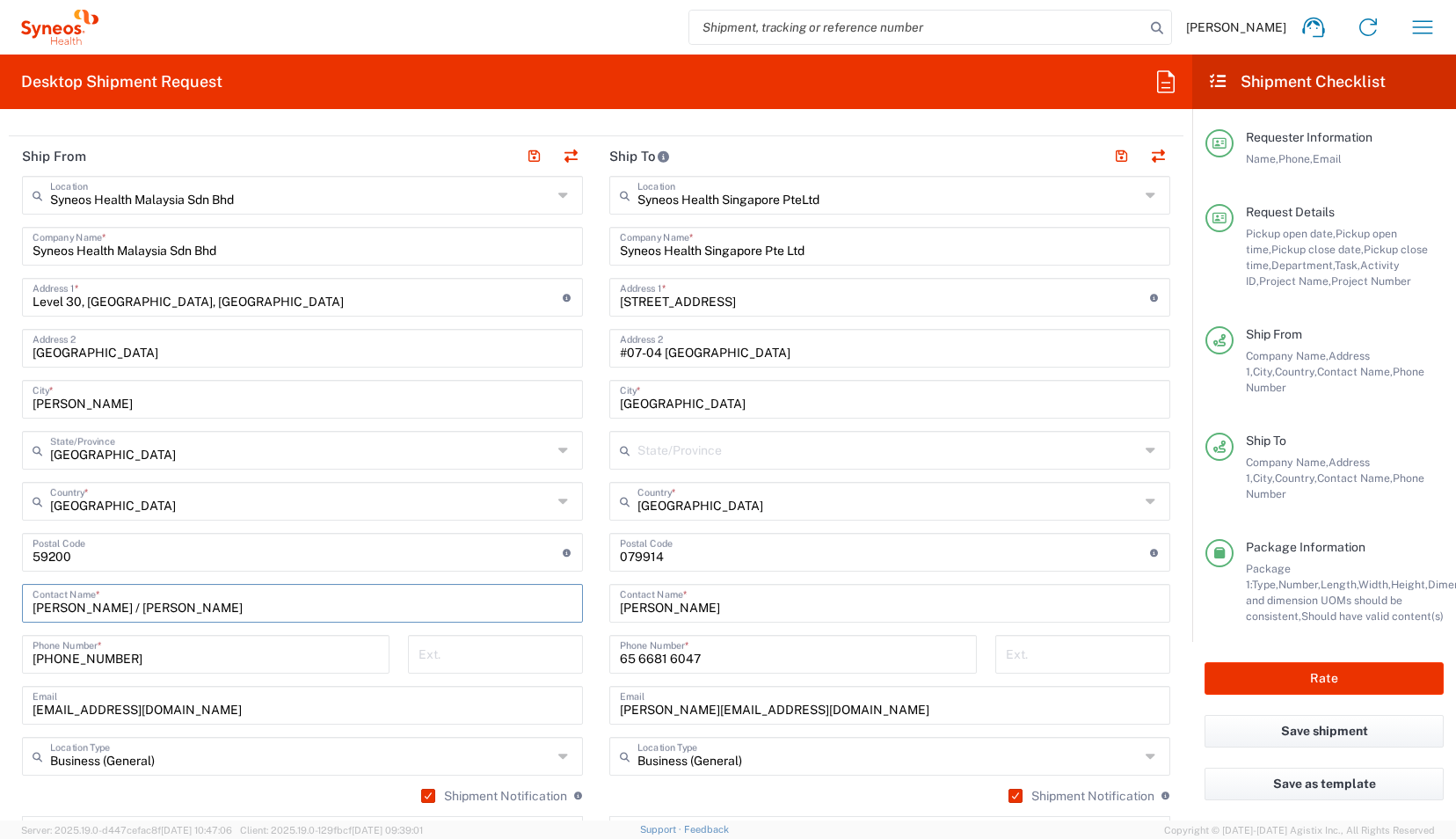
drag, startPoint x: 227, startPoint y: 609, endPoint x: -4, endPoint y: 604, distance: 231.1
click at [0, 604] on html "[PERSON_NAME] Home Shipment estimator Shipment tracking Desktop shipment reques…" at bounding box center [728, 420] width 1456 height 839
type input "[PERSON_NAME]"
drag, startPoint x: 256, startPoint y: 713, endPoint x: 0, endPoint y: 697, distance: 256.5
click at [0, 697] on html "[PERSON_NAME] Home Shipment estimator Shipment tracking Desktop shipment reques…" at bounding box center [728, 420] width 1456 height 839
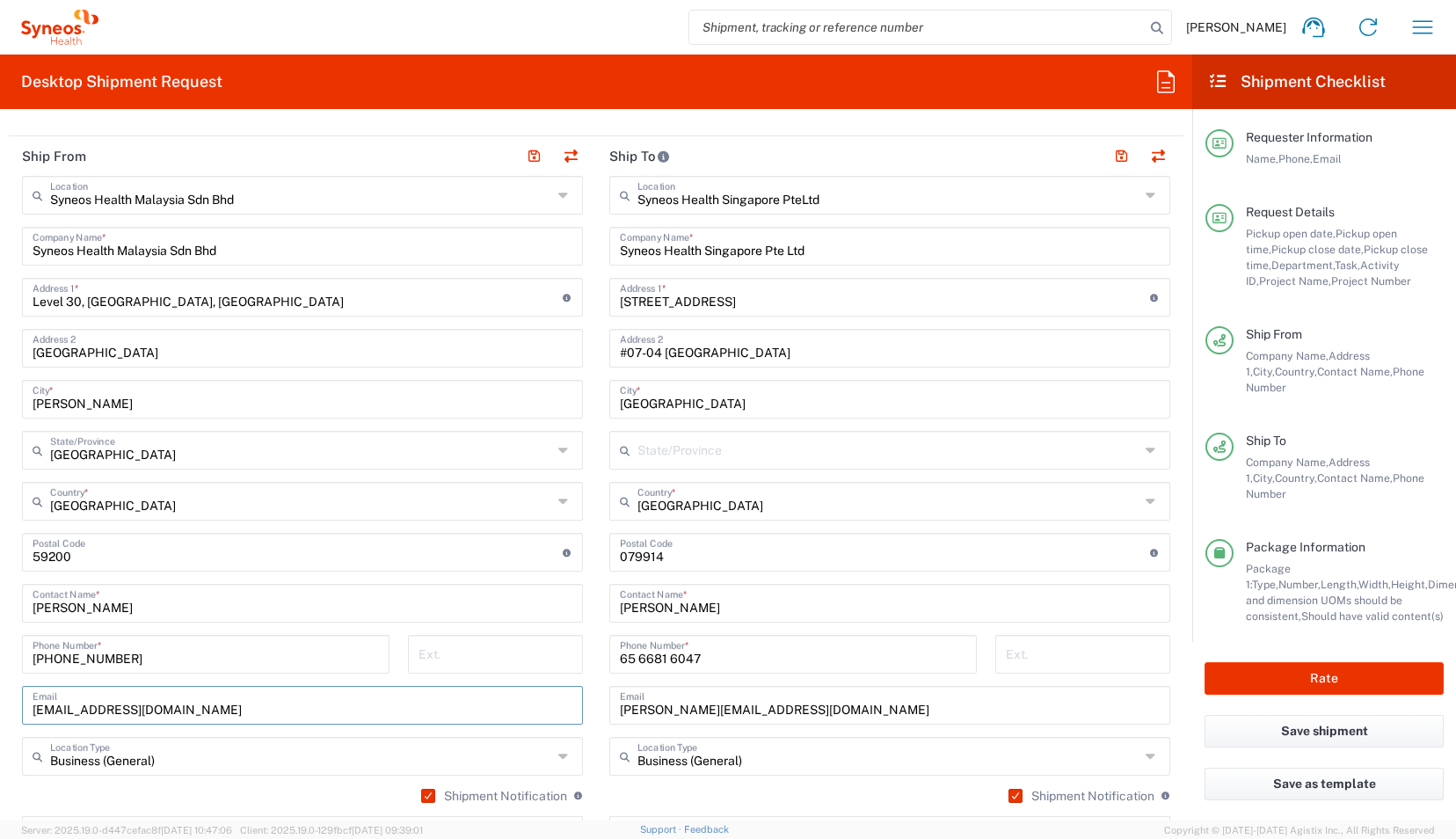
paste input "[PERSON_NAME].[PERSON_NAME]"
type input "[PERSON_NAME][EMAIL_ADDRESS][PERSON_NAME][DOMAIN_NAME]"
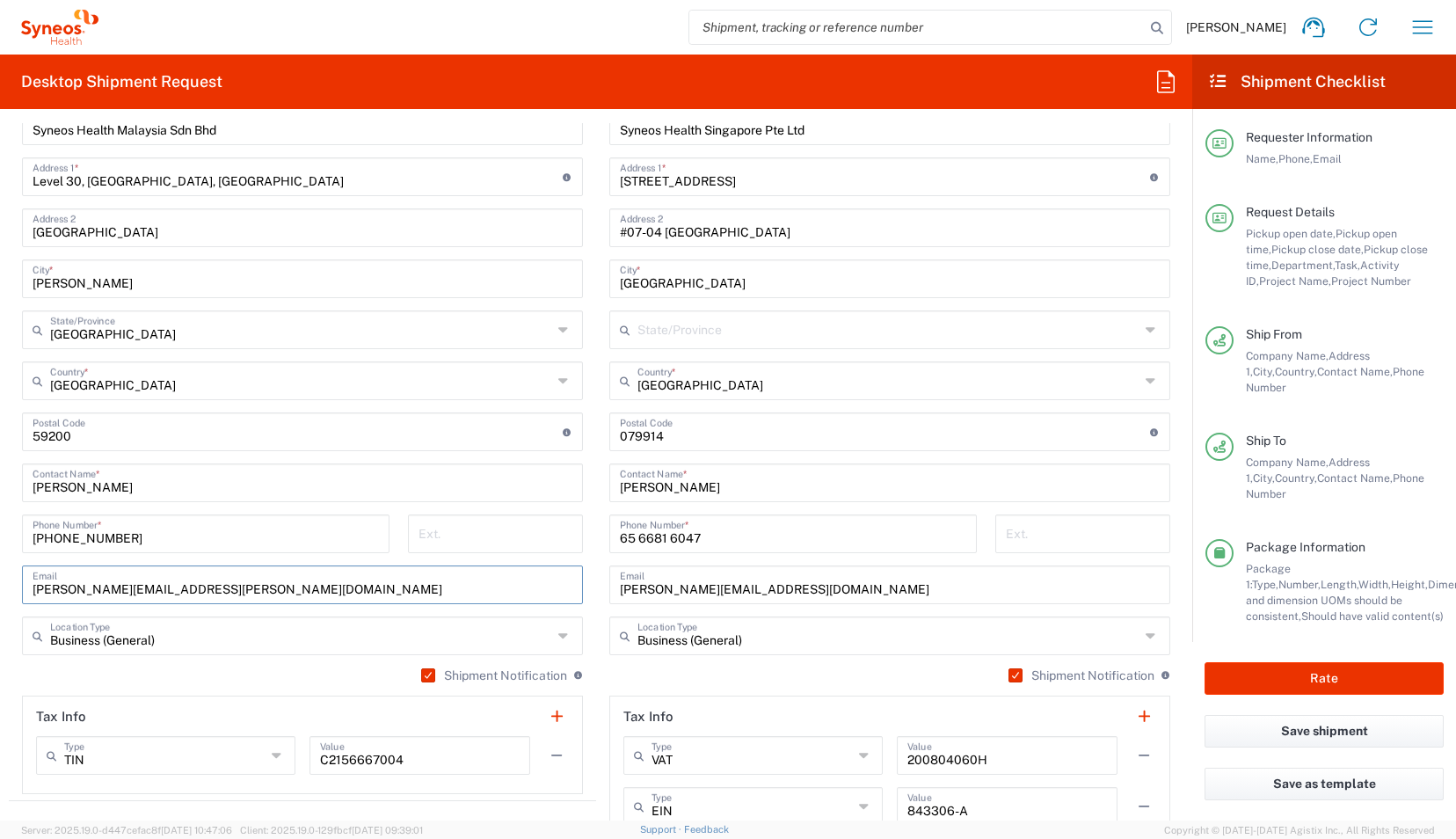
scroll to position [950, 0]
drag, startPoint x: 226, startPoint y: 539, endPoint x: 0, endPoint y: 517, distance: 227.1
click at [0, 517] on html "[PERSON_NAME] Home Shipment estimator Shipment tracking Desktop shipment reques…" at bounding box center [728, 420] width 1456 height 839
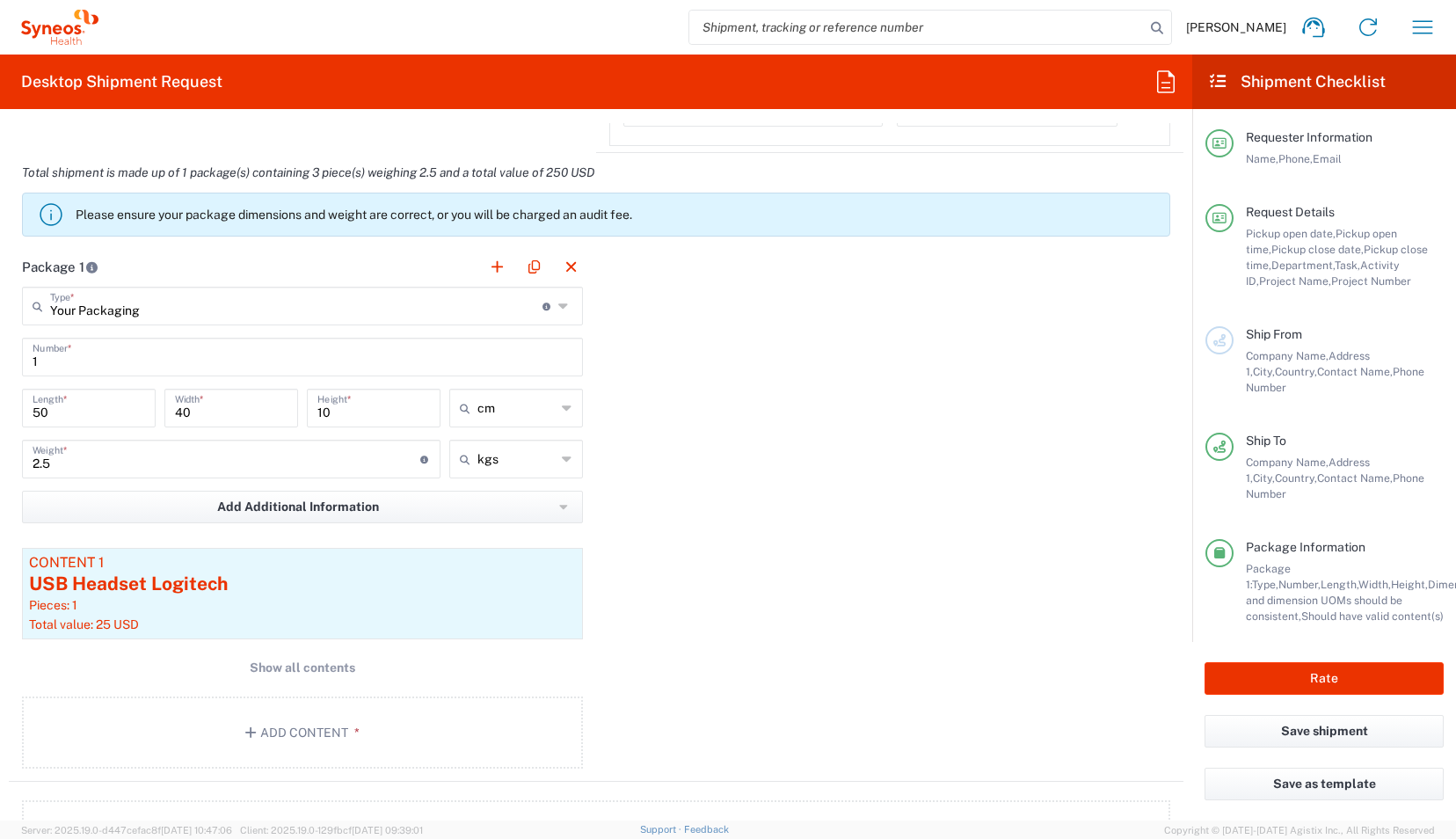
scroll to position [1700, 0]
click at [398, 671] on button "Show all contents" at bounding box center [302, 667] width 561 height 32
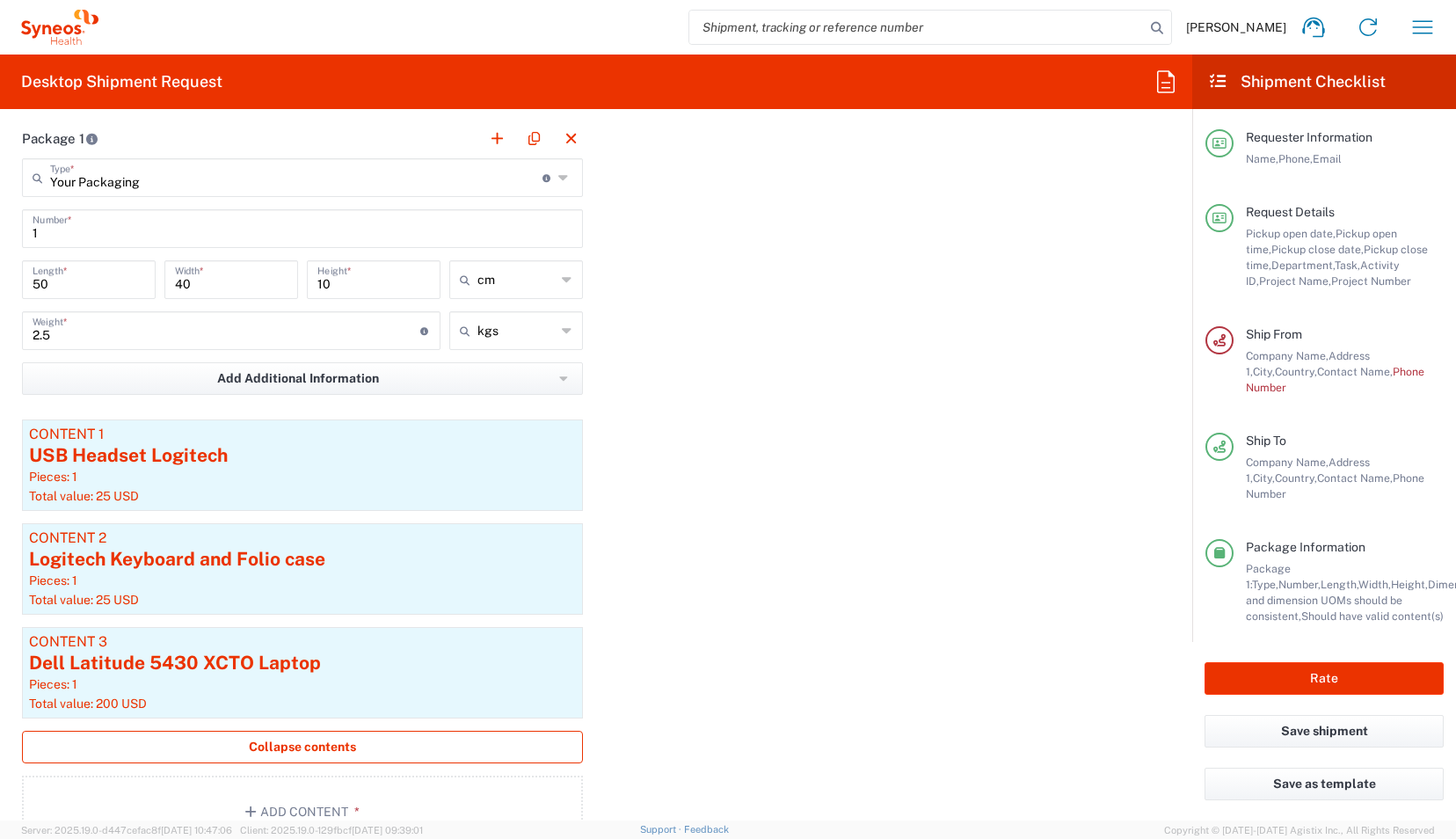
scroll to position [1829, 0]
click at [559, 532] on icon "button" at bounding box center [567, 538] width 16 height 13
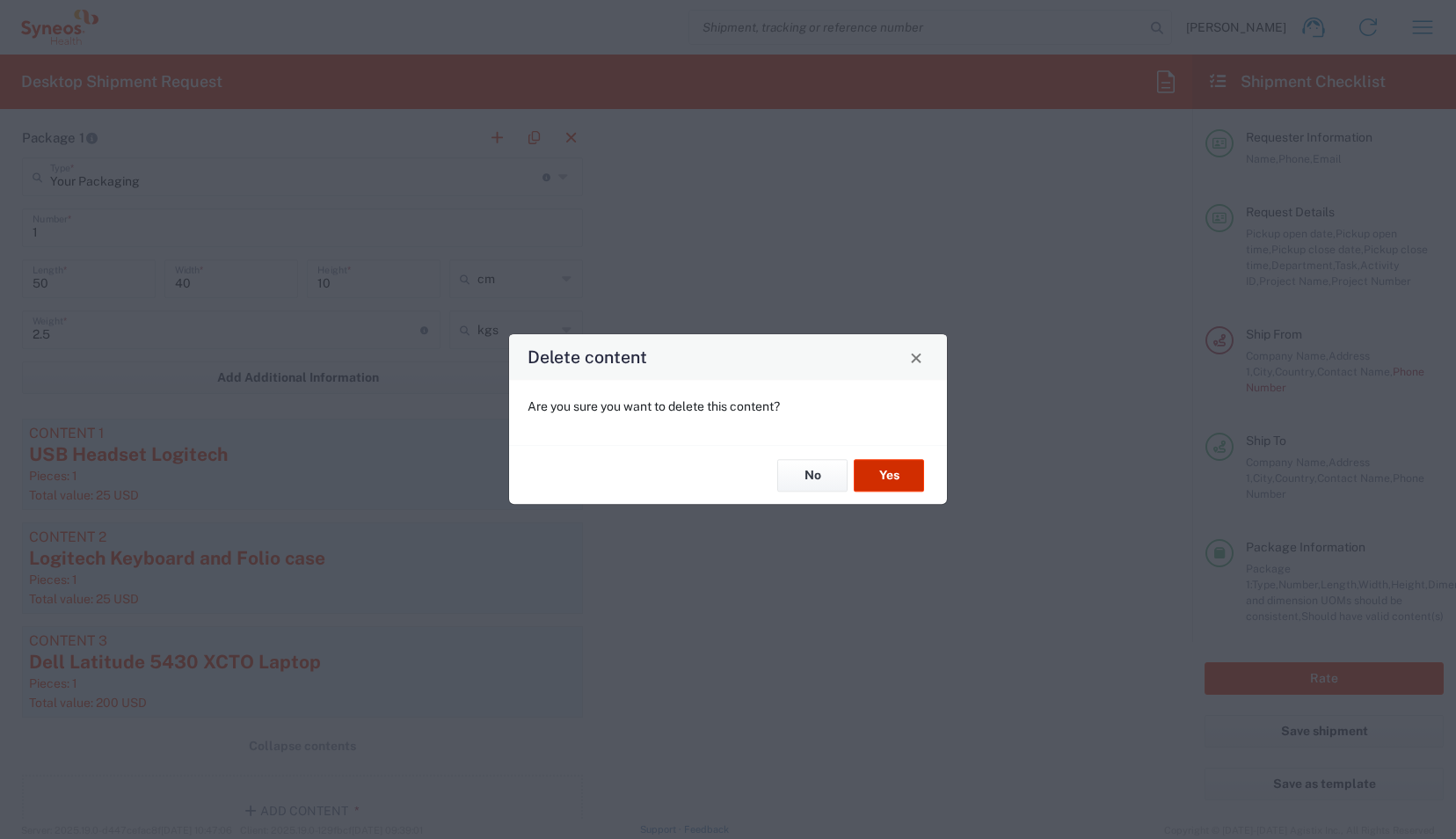
click at [899, 476] on button "Yes" at bounding box center [888, 475] width 70 height 32
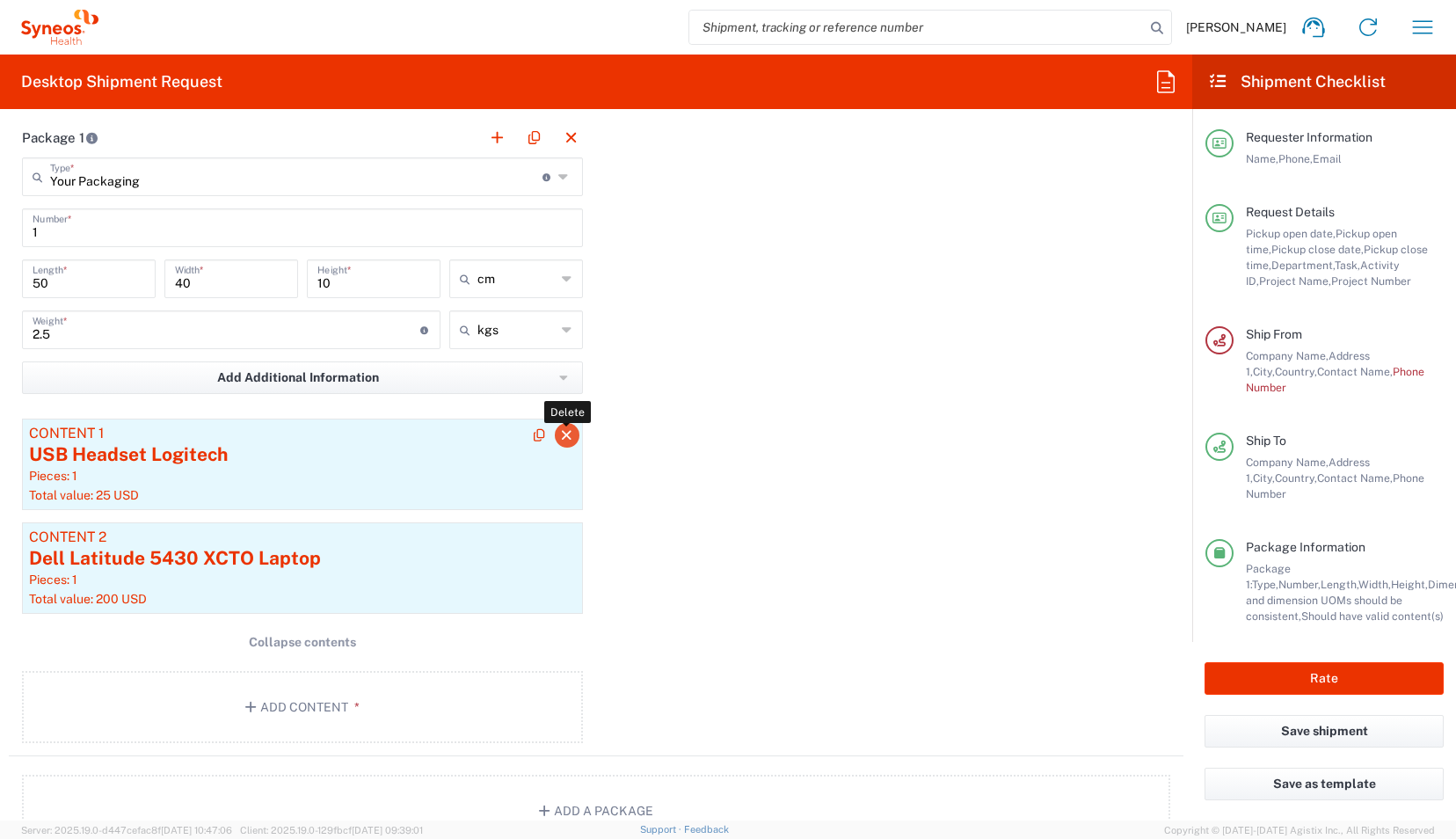
click at [559, 432] on icon "button" at bounding box center [567, 435] width 16 height 13
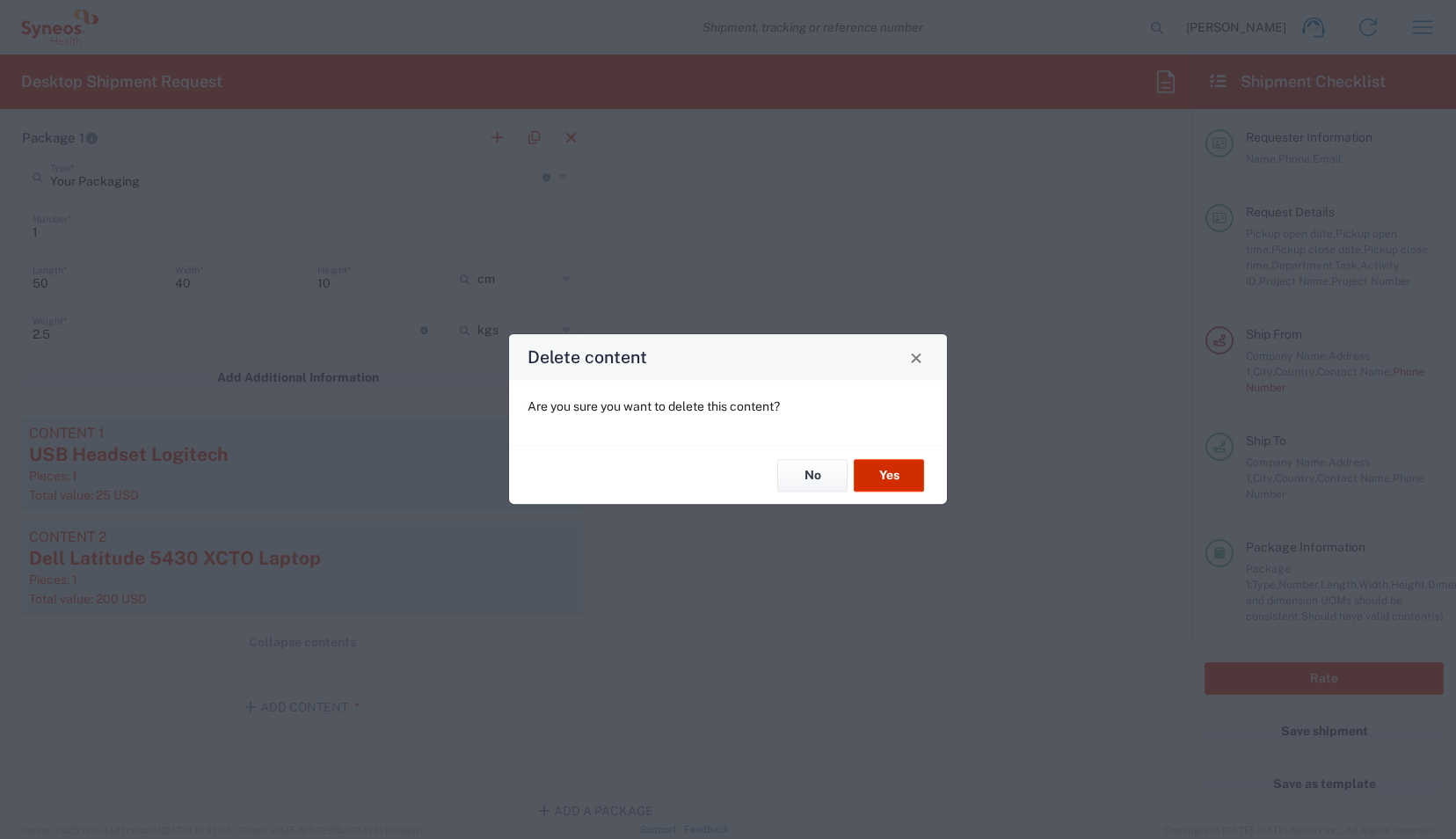
click at [883, 475] on button "Yes" at bounding box center [888, 475] width 70 height 32
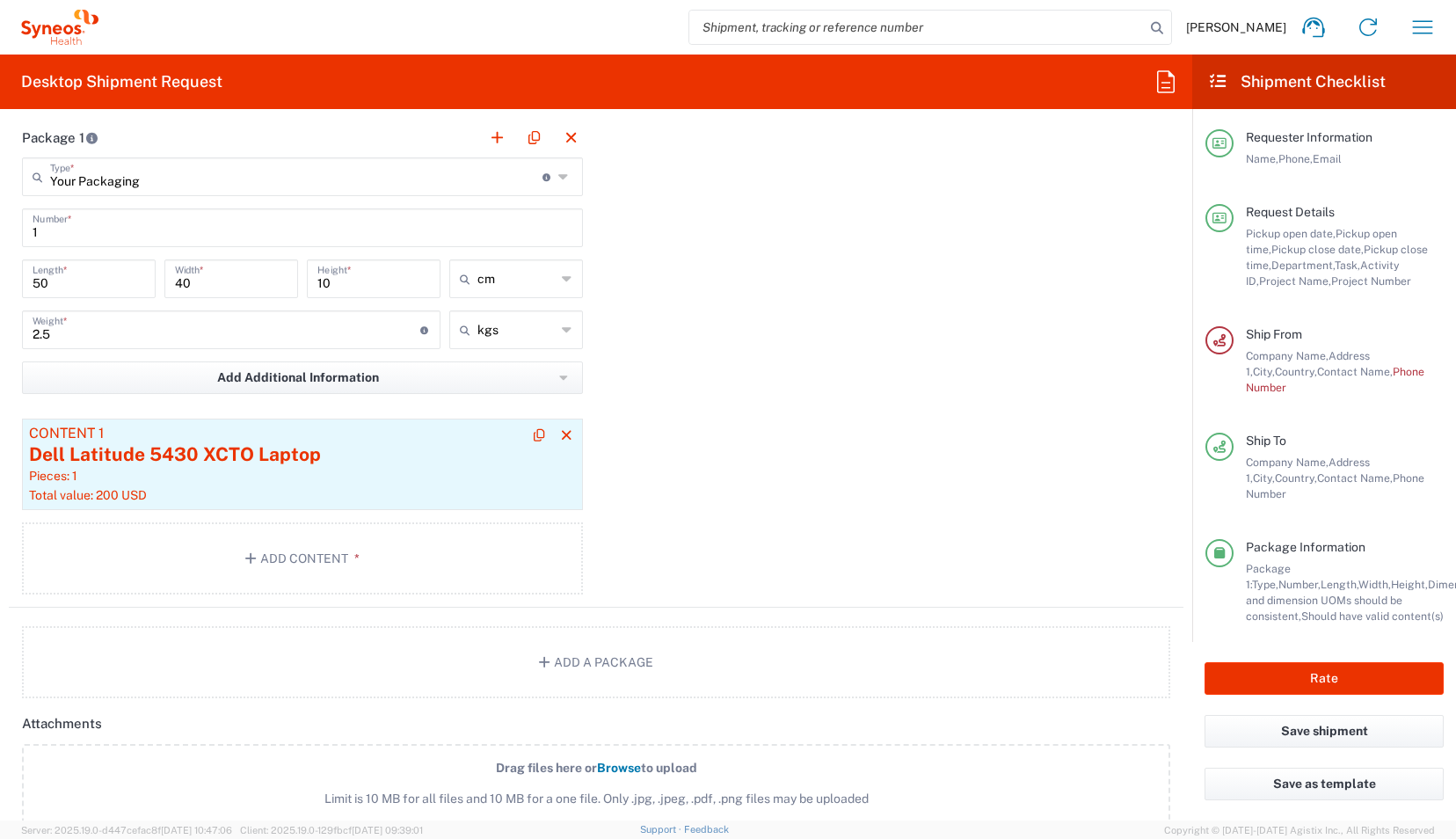
click at [436, 454] on div "Dell Latitude 5430 XCTO Laptop" at bounding box center [301, 454] width 546 height 27
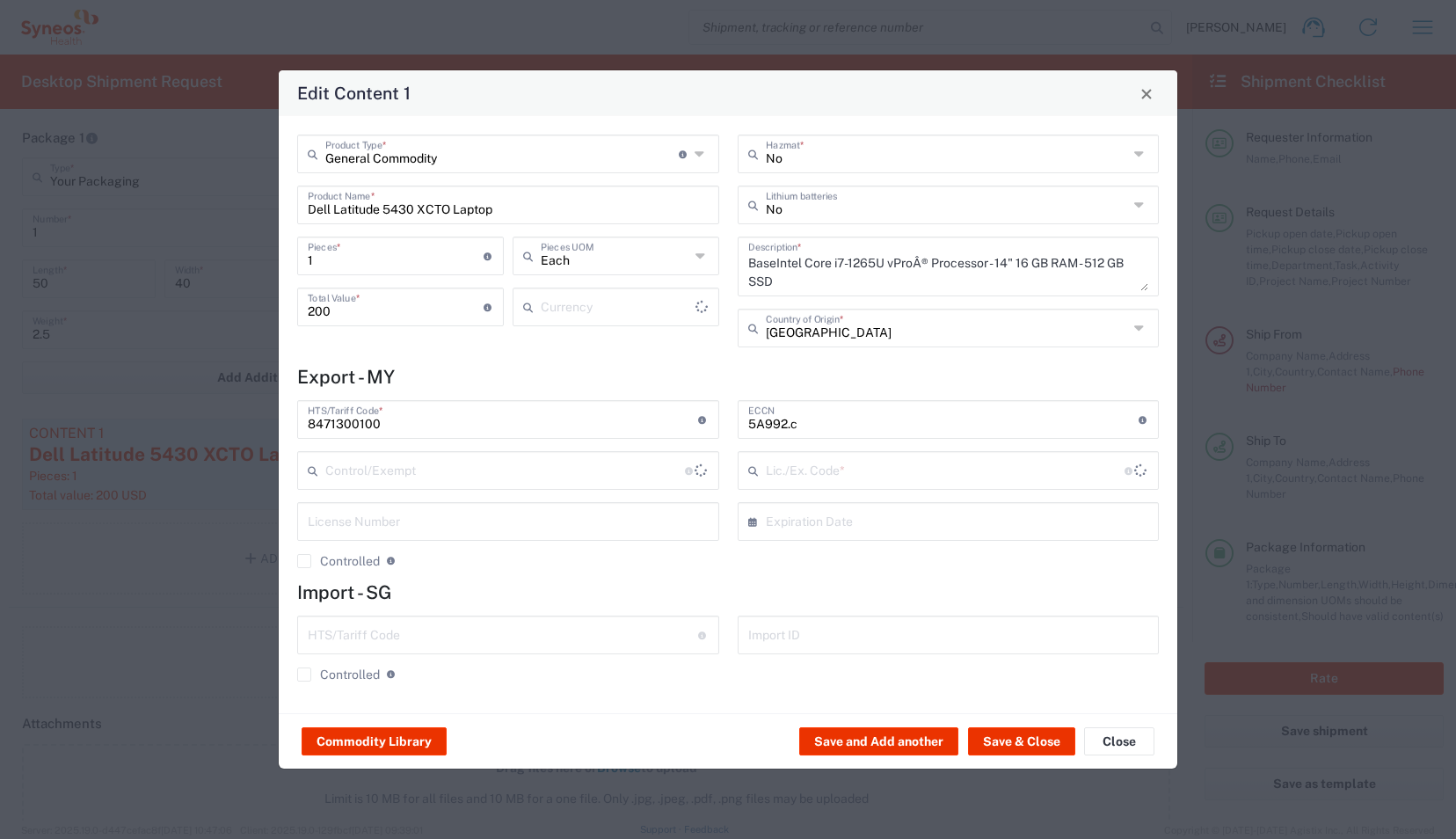
type input "US Dollar"
type input "NLR - No License Required"
type input "BIS"
drag, startPoint x: 531, startPoint y: 209, endPoint x: 255, endPoint y: 192, distance: 276.5
click at [255, 192] on div "Edit Content 1 General Commodity Product Type * Document: Paper document genera…" at bounding box center [728, 420] width 1456 height 839
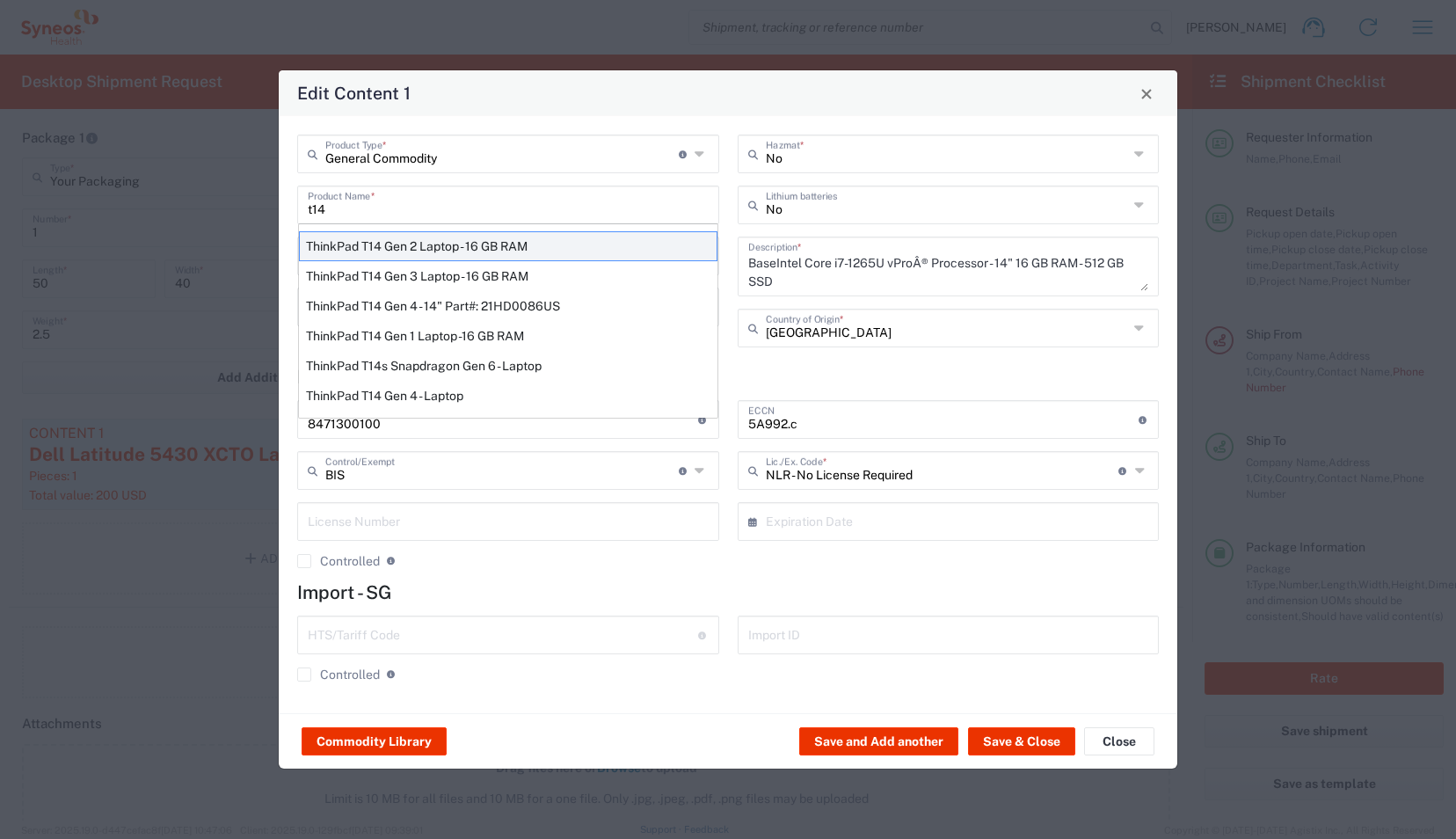
click at [547, 246] on div "ThinkPad T14 Gen 2 Laptop - 16 GB RAM" at bounding box center [508, 246] width 418 height 30
type input "ThinkPad T14 Gen 2 Laptop - 16 GB RAM"
type input "Yes"
type textarea "Intel Core i7-1156G7 vProÂ® Processor - 14"- 16 GB RAM - 512 GB SSD"
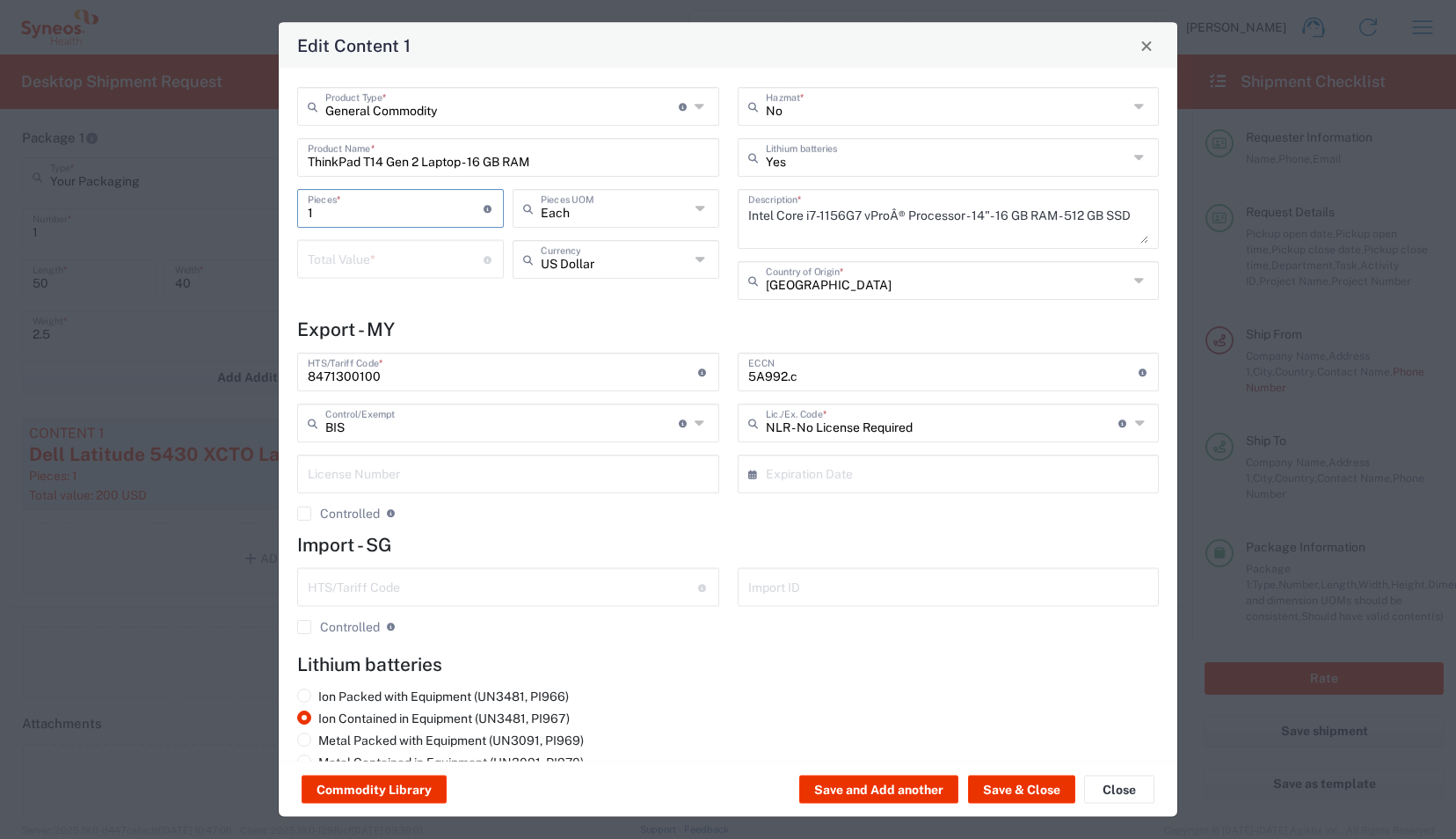
drag, startPoint x: 398, startPoint y: 210, endPoint x: 118, endPoint y: 208, distance: 280.0
click at [118, 208] on div "Edit Content 1 General Commodity Product Type * Document: Paper document genera…" at bounding box center [728, 420] width 1456 height 839
type input "2"
click at [332, 257] on input "number" at bounding box center [396, 257] width 176 height 31
type input "200"
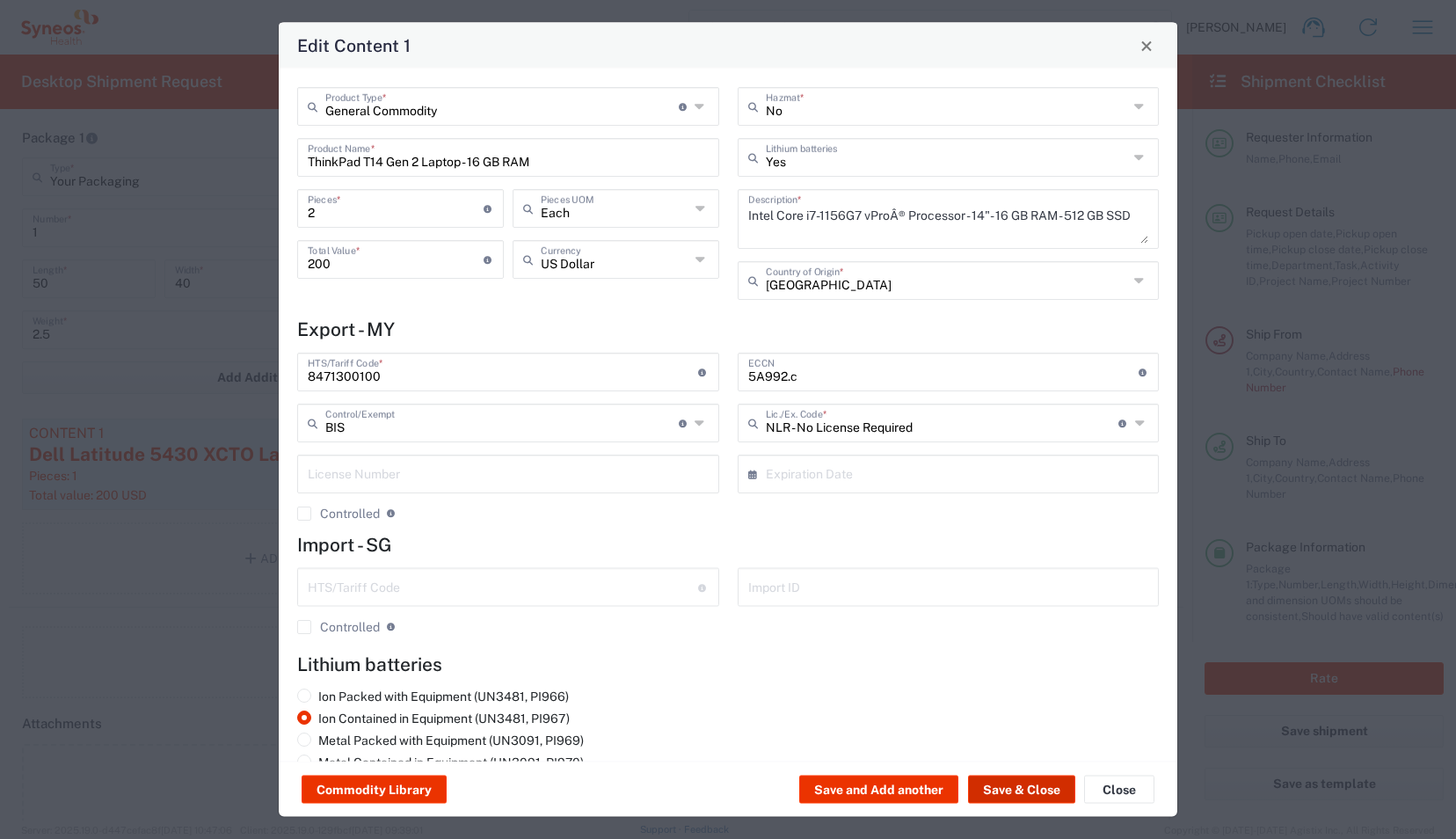
click at [1045, 792] on button "Save & Close" at bounding box center [1021, 790] width 107 height 29
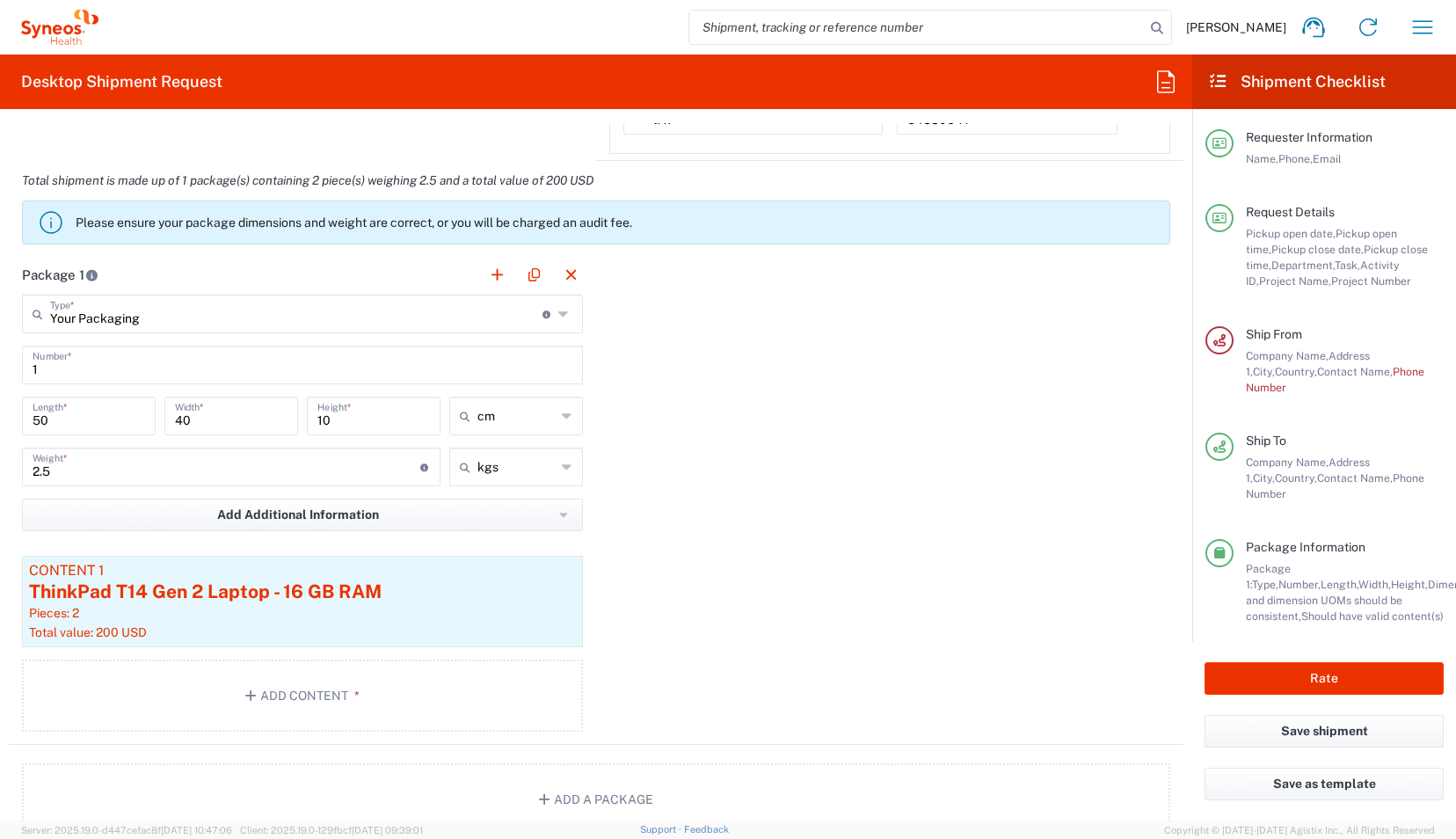
scroll to position [1690, 0]
click at [68, 470] on input "2.5" at bounding box center [226, 467] width 388 height 31
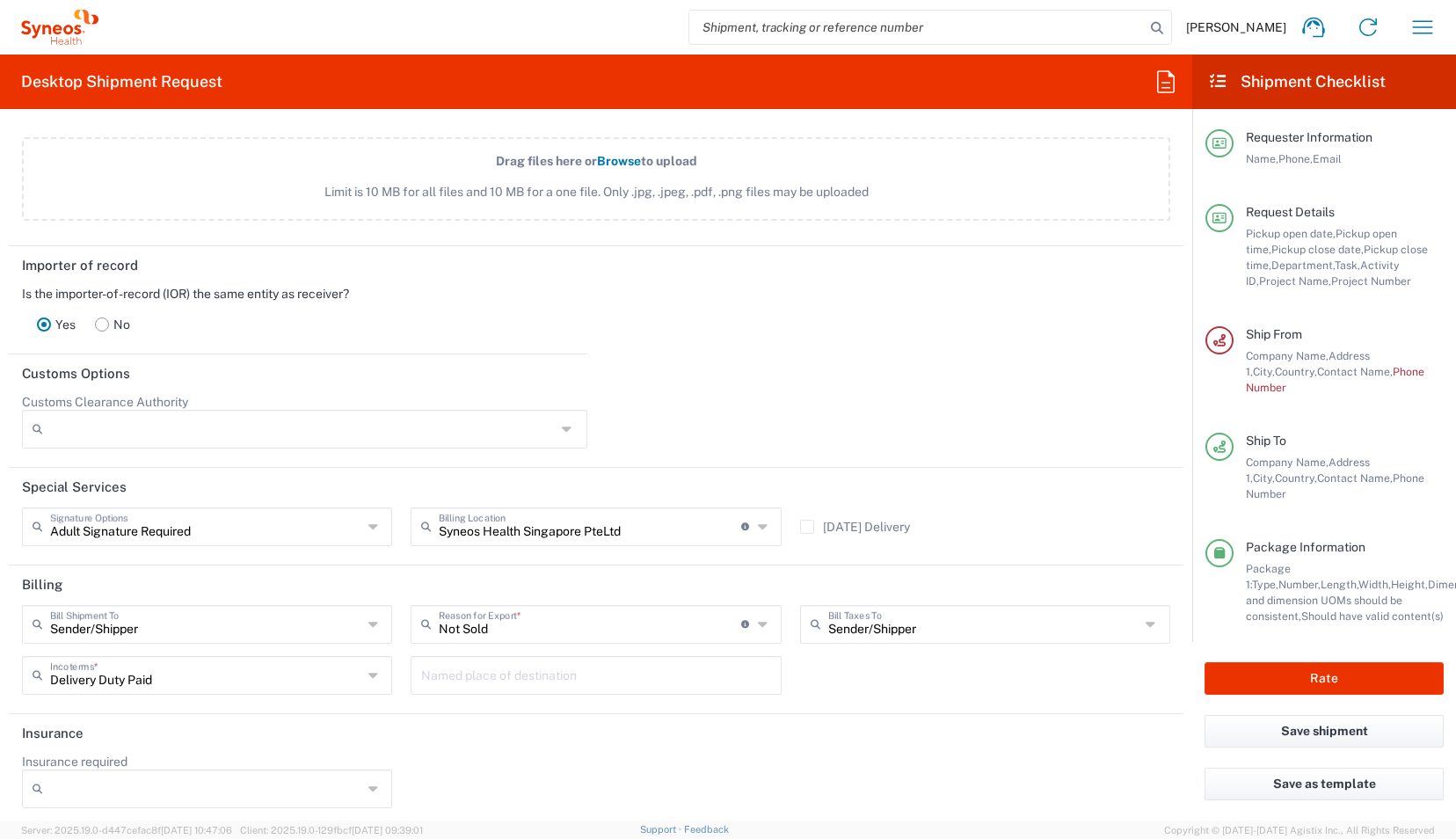
scroll to position [2435, 0]
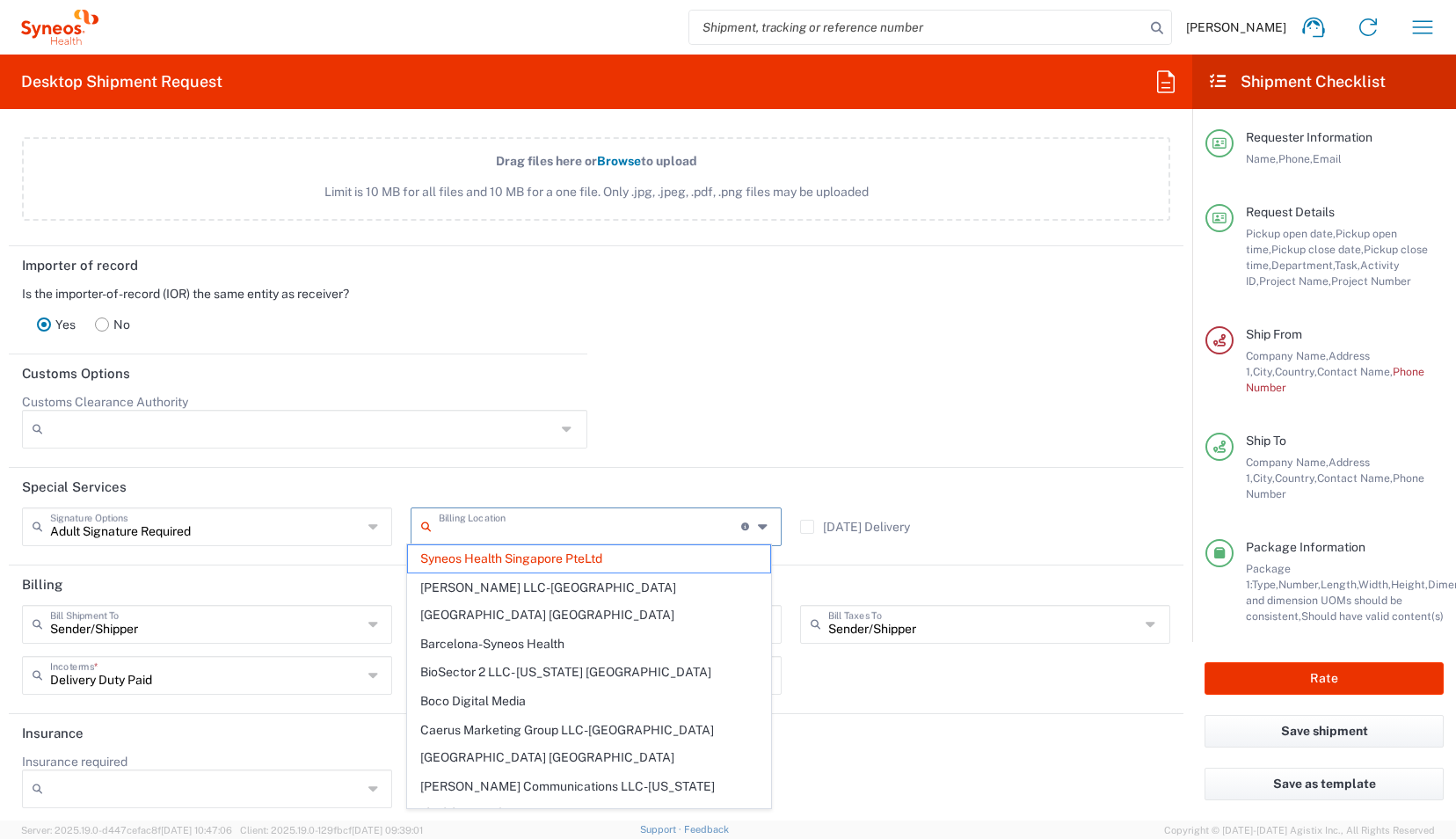
click at [650, 526] on input "text" at bounding box center [590, 525] width 302 height 31
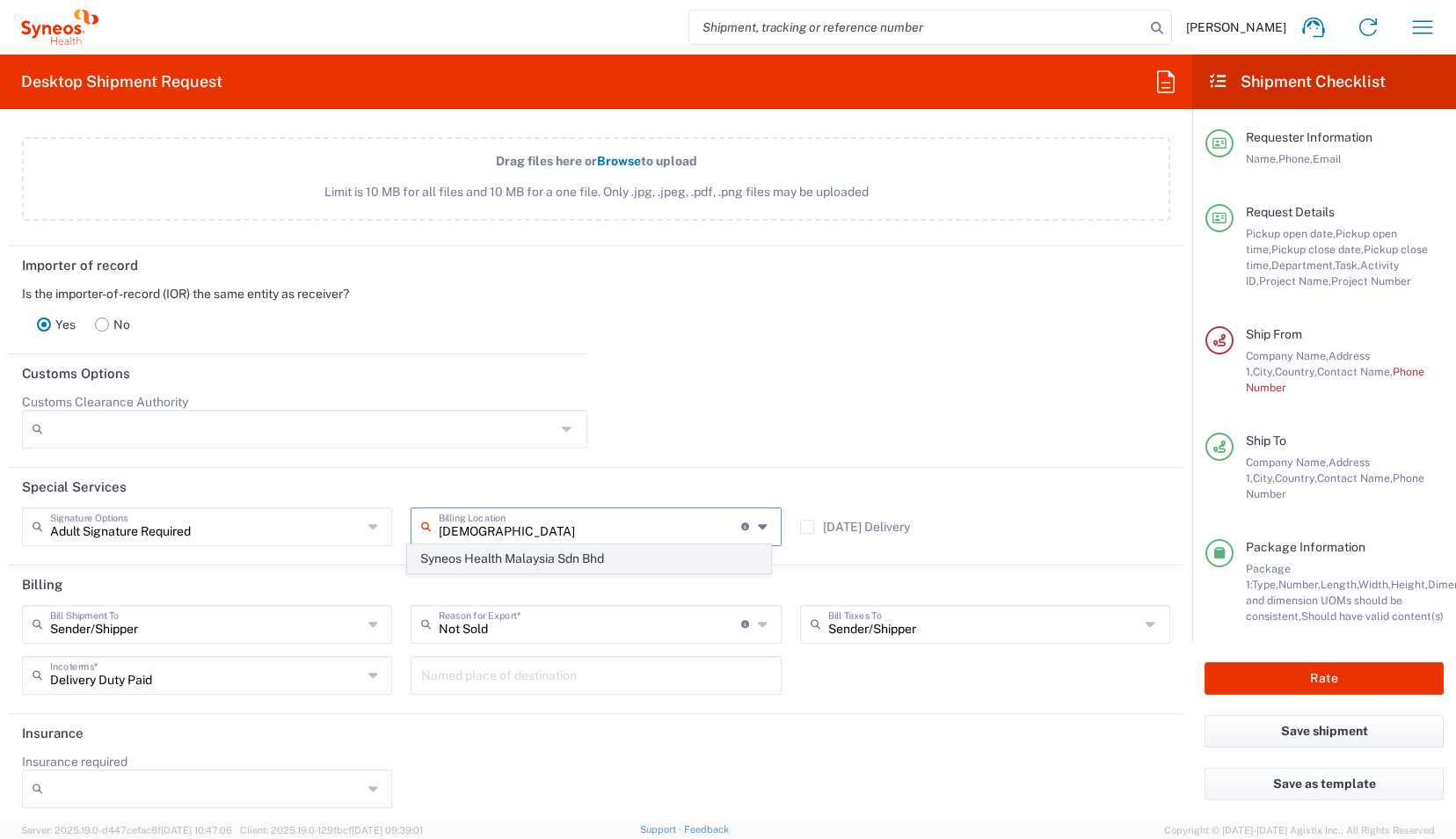
click at [602, 552] on span "Syneos Health Malaysia Sdn Bhd" at bounding box center [589, 559] width 362 height 28
type input "Syneos Health Malaysia Sdn Bhd"
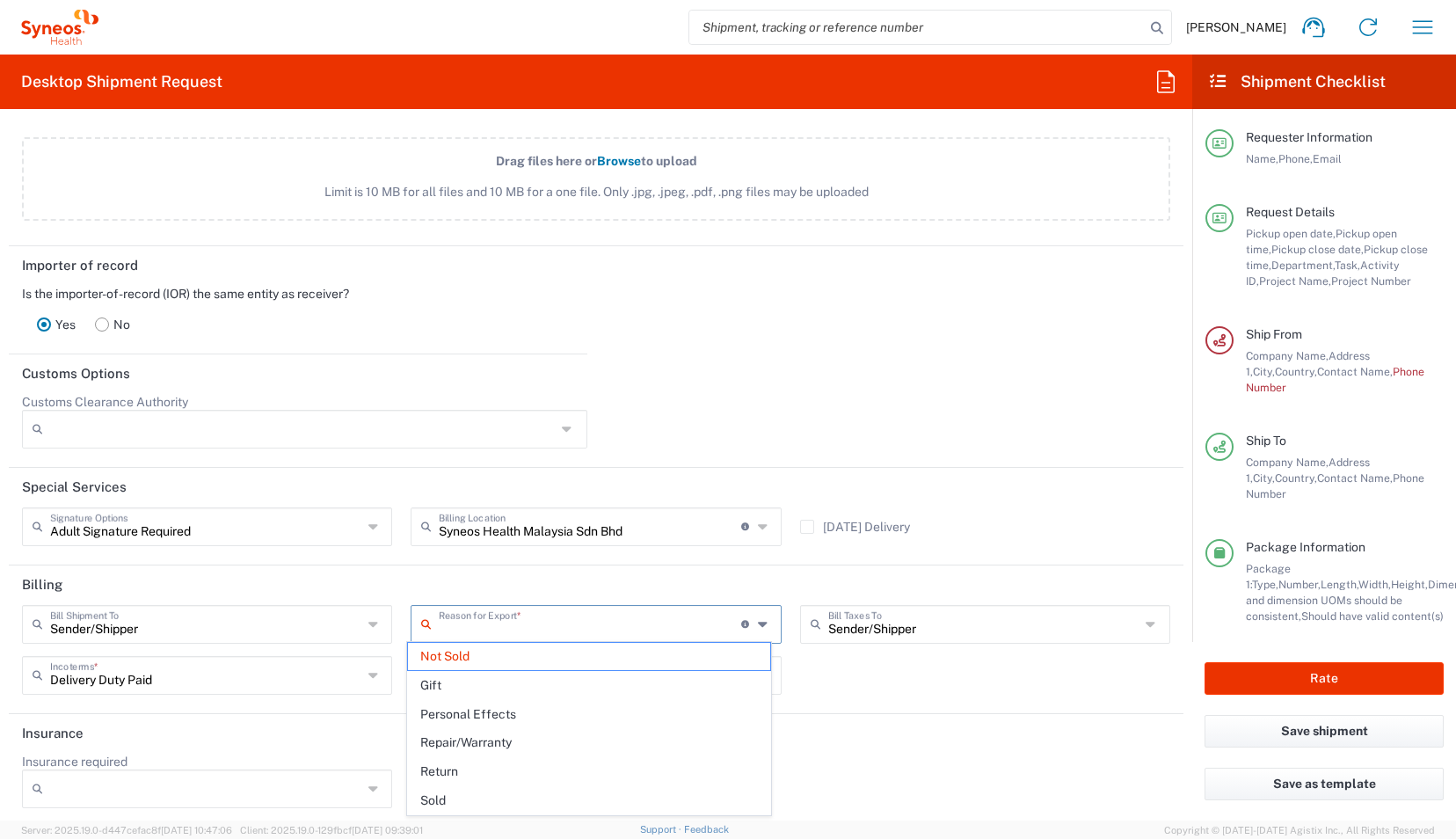
click at [651, 617] on input "text" at bounding box center [590, 622] width 302 height 31
click at [601, 774] on span "Return" at bounding box center [589, 772] width 362 height 28
type input "Return"
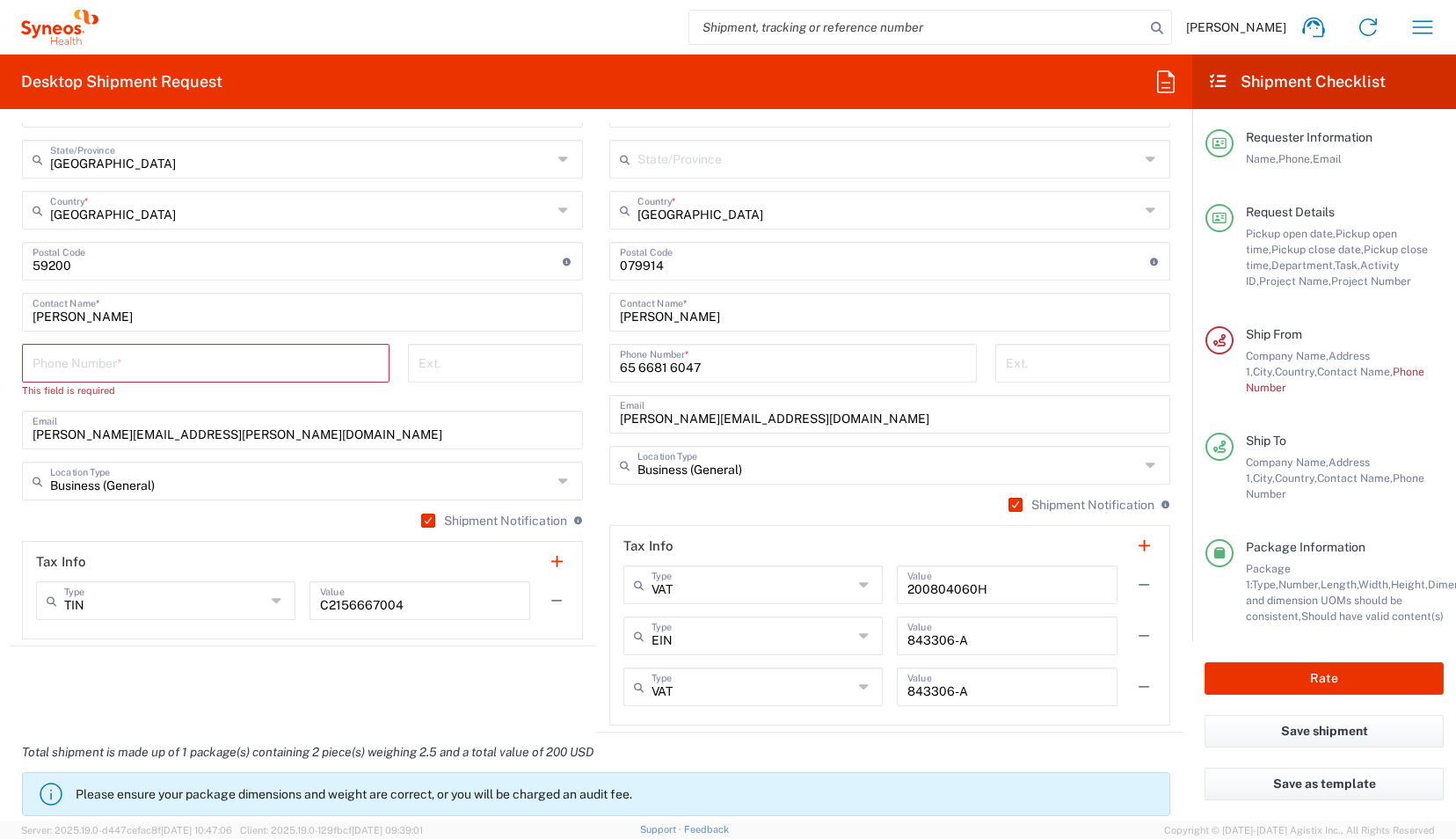
scroll to position [1120, 0]
click at [175, 366] on input "tel" at bounding box center [206, 361] width 347 height 31
paste input "[PHONE_NUMBER]"
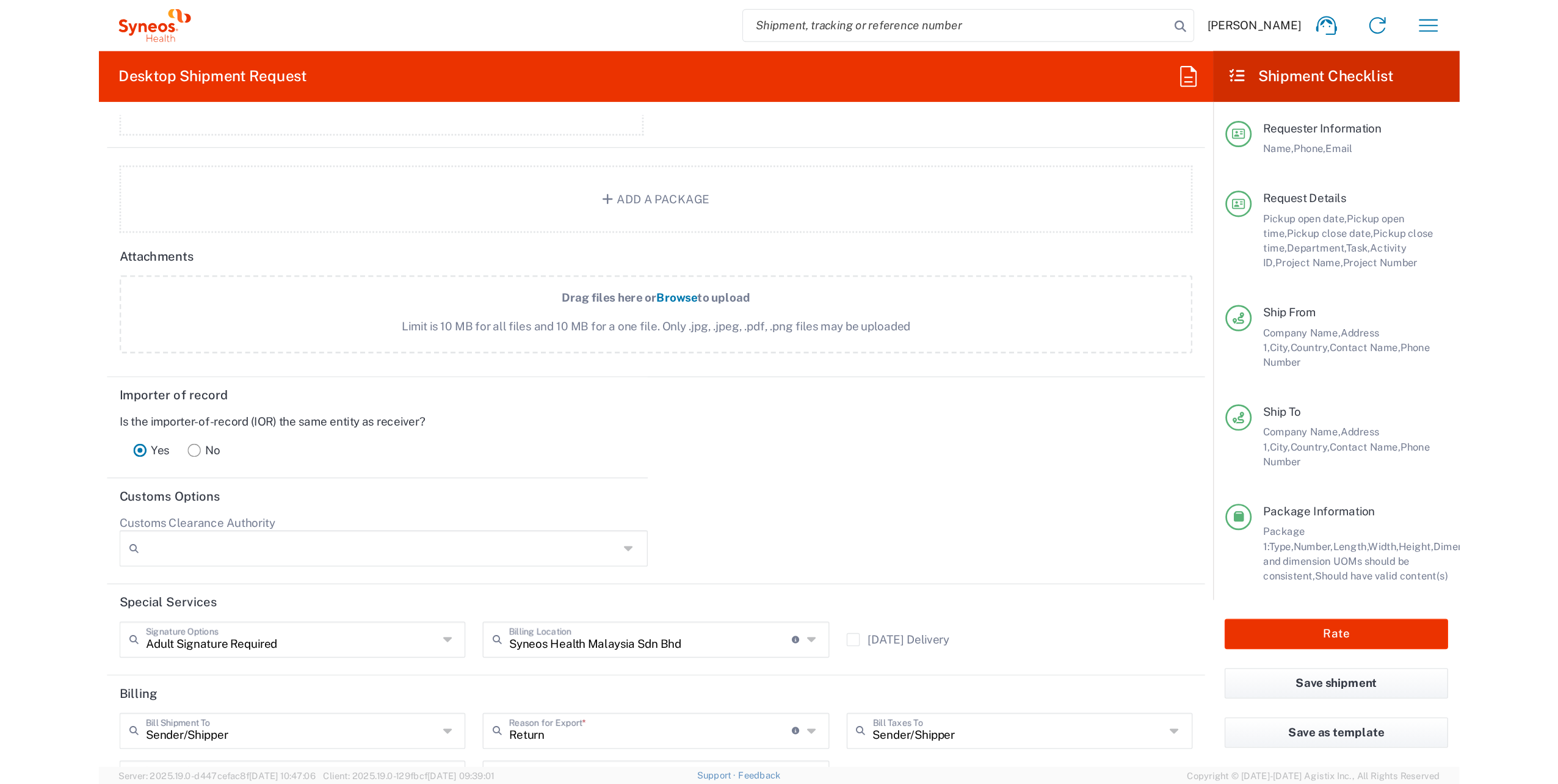
scroll to position [1690, 0]
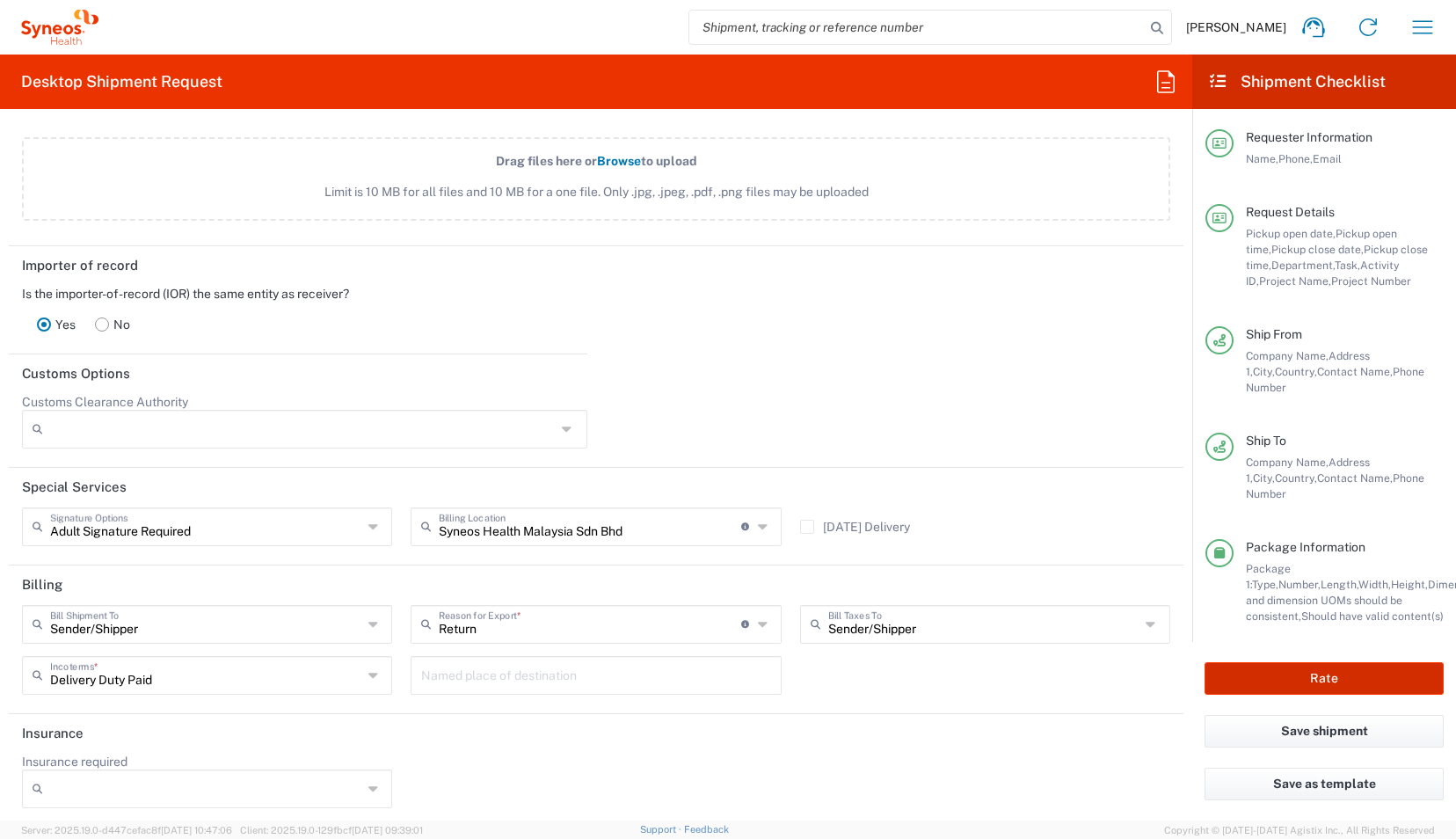
type input "[PHONE_NUMBER]"
click at [1385, 680] on button "Rate" at bounding box center [1324, 678] width 239 height 32
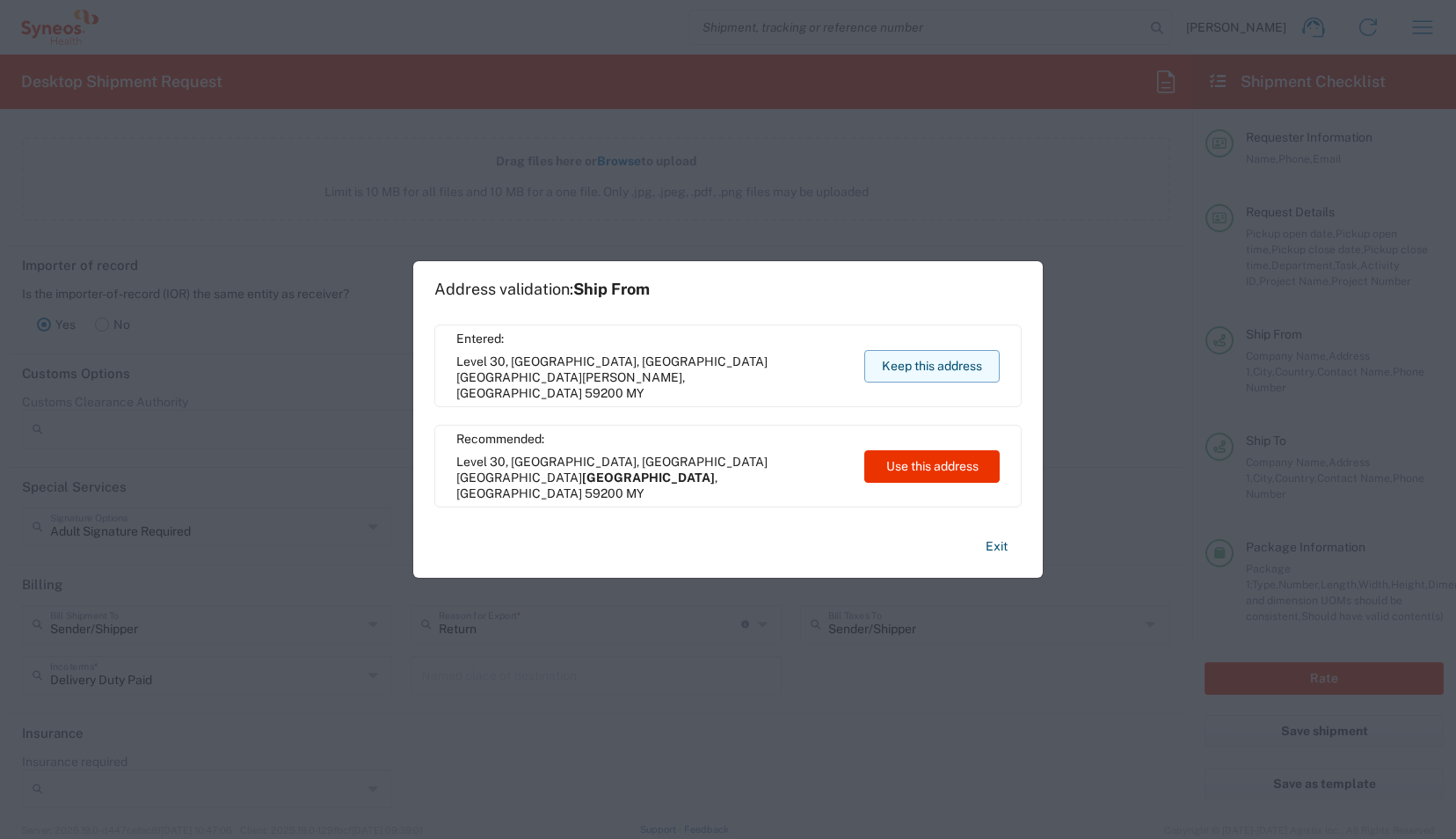
click at [932, 359] on button "Keep this address" at bounding box center [932, 365] width 136 height 32
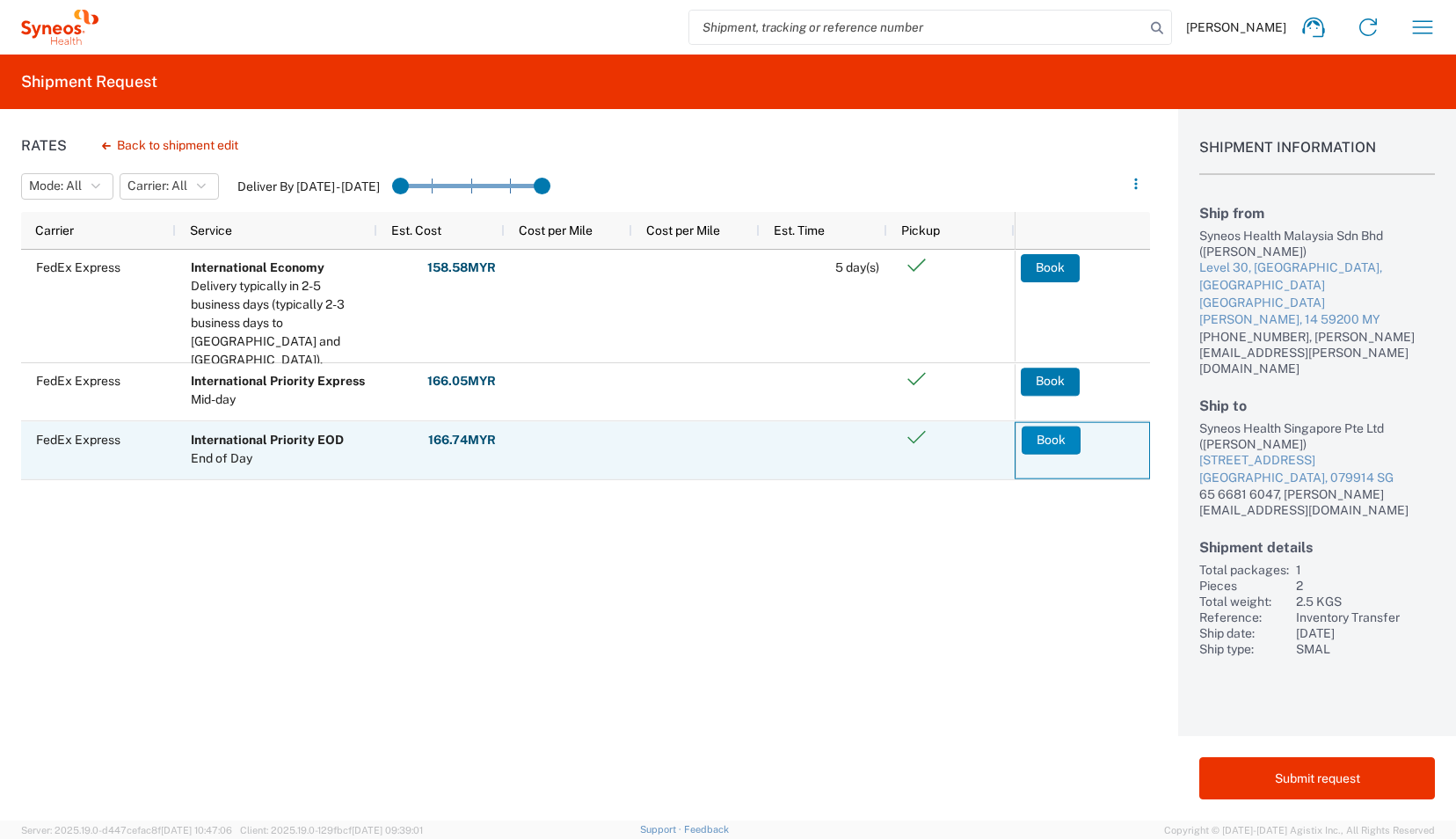
click at [1045, 436] on button "Book" at bounding box center [1051, 439] width 59 height 29
